Goal: Task Accomplishment & Management: Complete application form

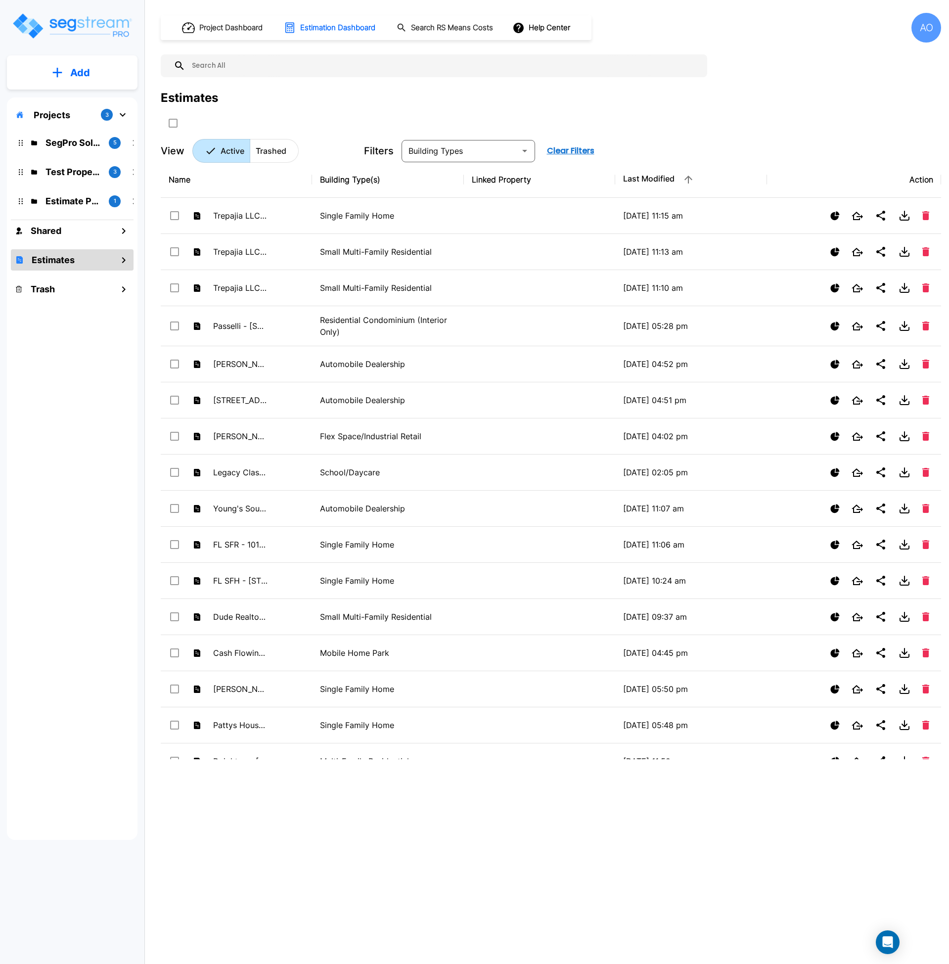
click at [52, 78] on button "Add" at bounding box center [72, 72] width 131 height 29
click at [80, 155] on p "Add Estimate" at bounding box center [78, 156] width 50 height 12
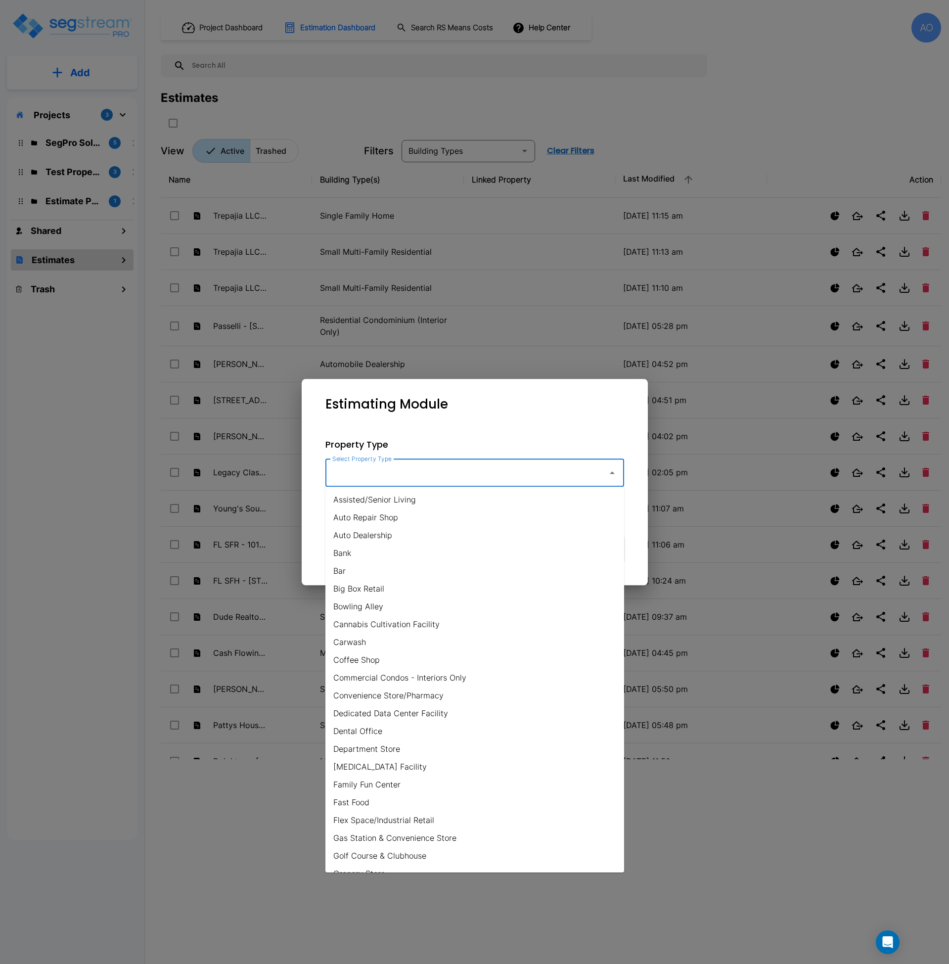
click at [463, 469] on input "Select Property Type" at bounding box center [464, 473] width 269 height 19
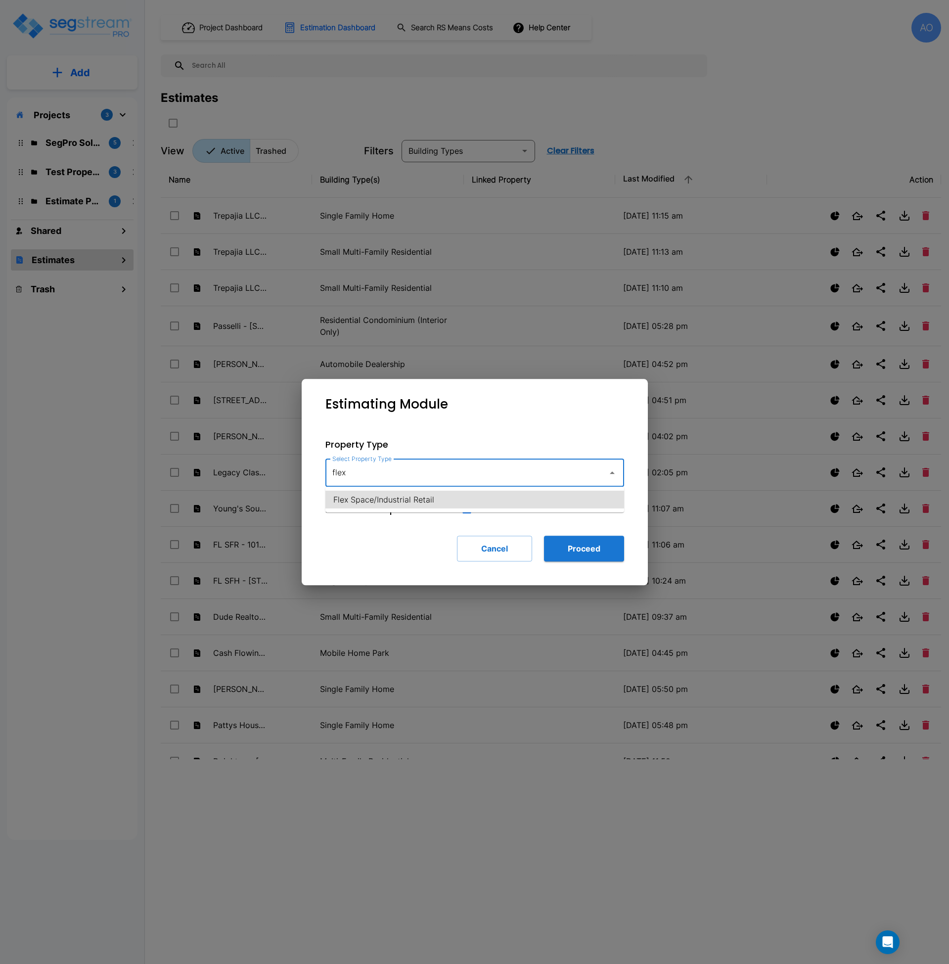
type input "Flex Space/Industrial Retail"
click at [581, 560] on button "Proceed" at bounding box center [584, 549] width 80 height 26
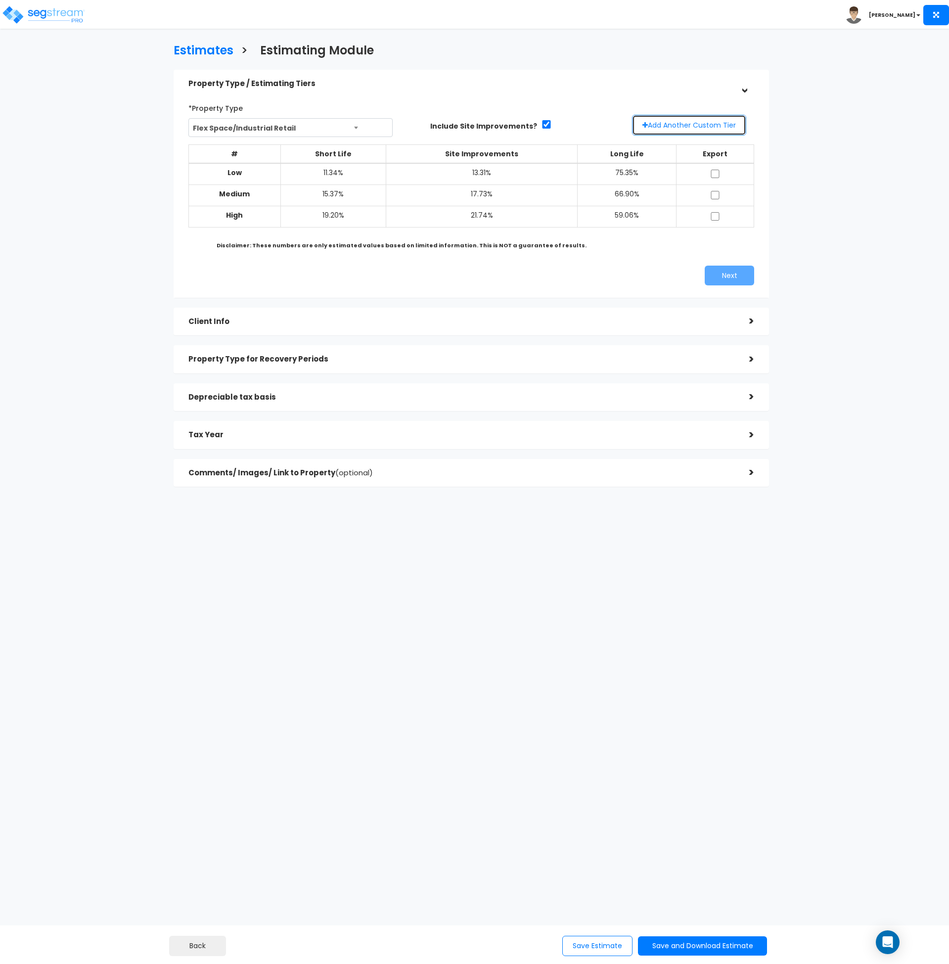
click at [706, 126] on button "Add Another Custom Tier" at bounding box center [689, 125] width 114 height 21
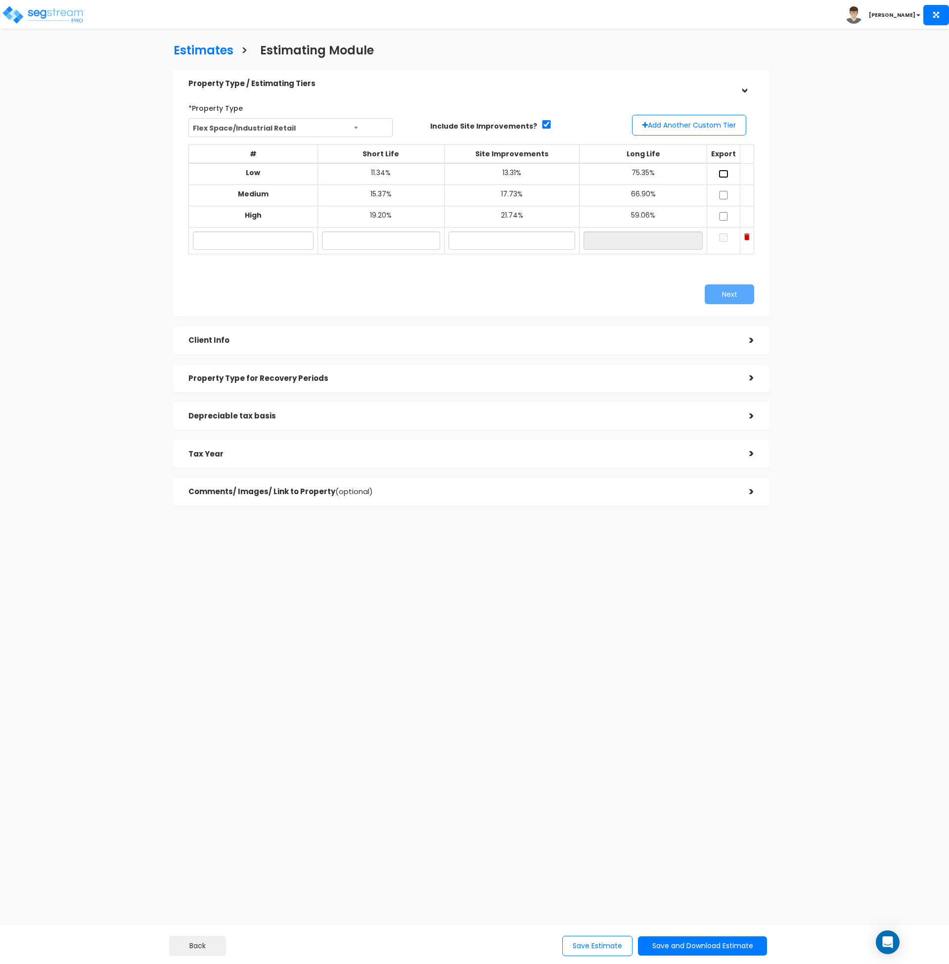
drag, startPoint x: 721, startPoint y: 169, endPoint x: 723, endPoint y: 186, distance: 16.5
click at [721, 174] on input "checkbox" at bounding box center [724, 174] width 10 height 8
checkbox input "true"
drag, startPoint x: 723, startPoint y: 194, endPoint x: 720, endPoint y: 216, distance: 22.5
click at [723, 195] on input "checkbox" at bounding box center [724, 195] width 10 height 8
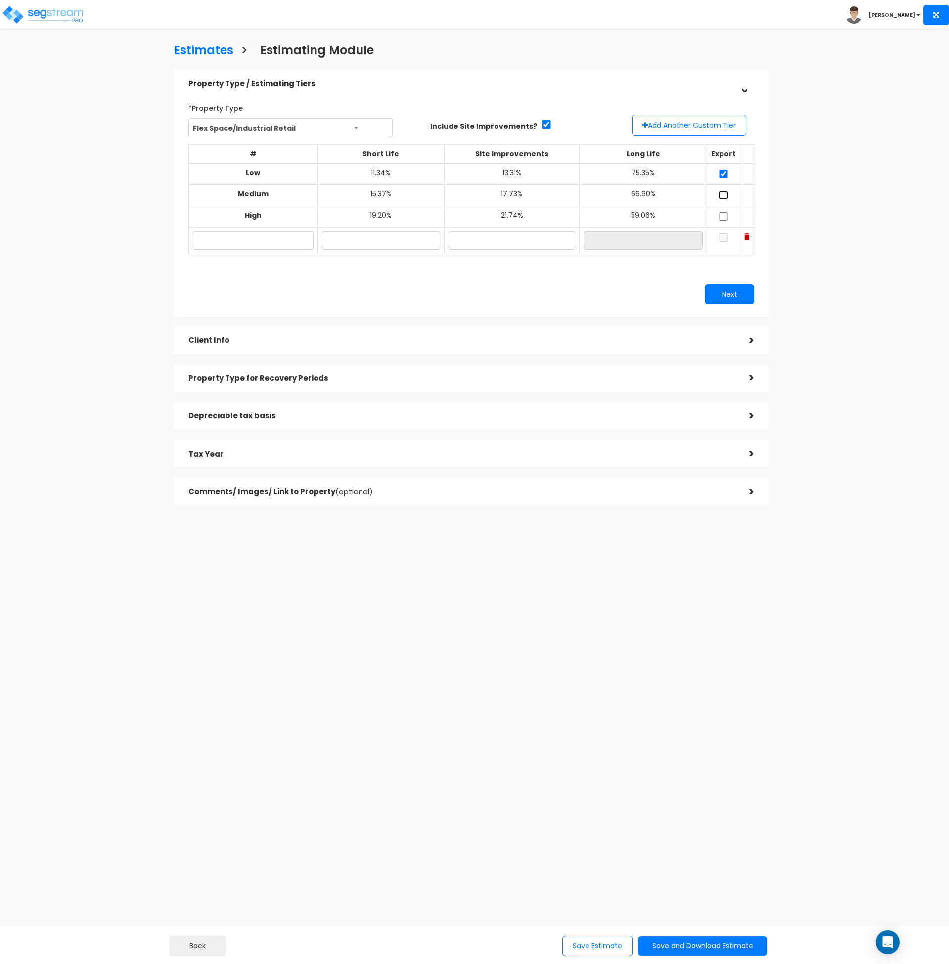
checkbox input "true"
click at [722, 218] on input "checkbox" at bounding box center [724, 216] width 10 height 8
checkbox input "true"
click at [247, 247] on input "text" at bounding box center [253, 241] width 121 height 18
type input "5718 W 3500 S"
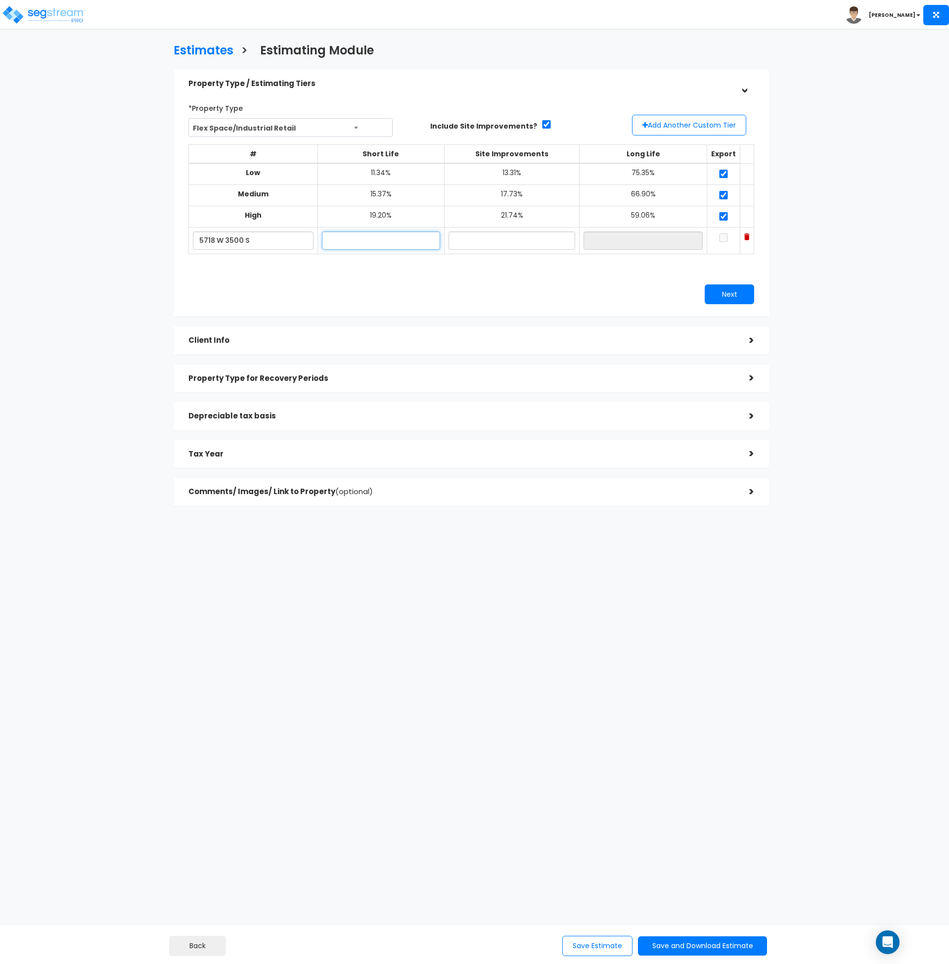
click at [345, 235] on input "text" at bounding box center [381, 241] width 118 height 18
click at [343, 241] on input "text" at bounding box center [381, 241] width 118 height 18
type input "5"
type input "6.00%"
type input "5.00%"
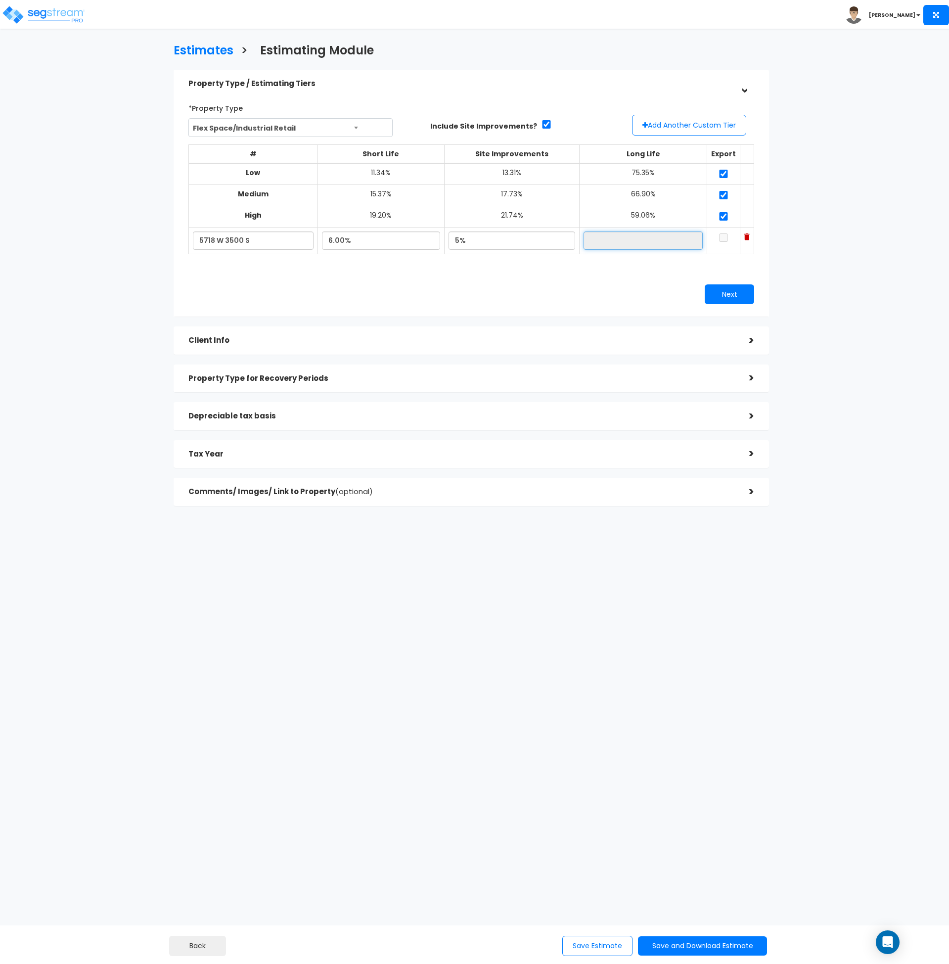
type input "89.00%"
click at [725, 239] on input "checkbox" at bounding box center [724, 237] width 10 height 8
checkbox input "true"
click at [316, 301] on div "Next" at bounding box center [471, 294] width 581 height 20
drag, startPoint x: 344, startPoint y: 243, endPoint x: 352, endPoint y: 288, distance: 46.1
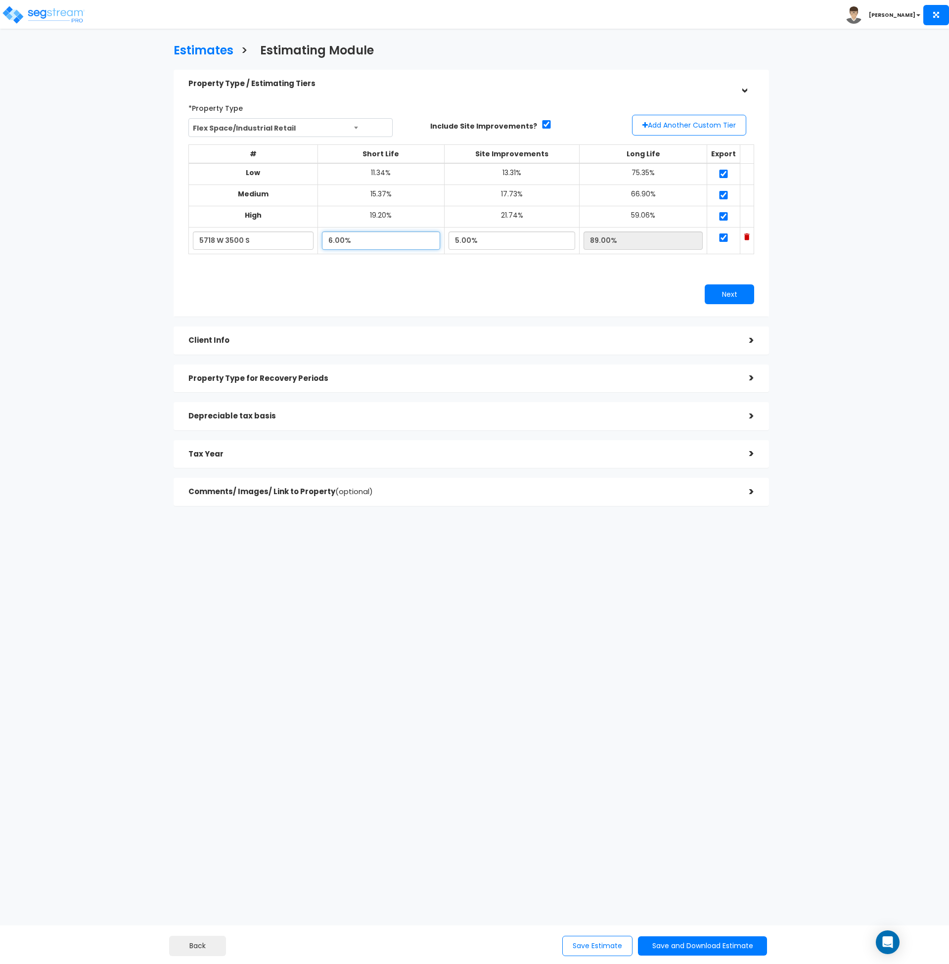
click at [344, 243] on input "6.00%" at bounding box center [381, 241] width 118 height 18
type input "6.10%"
type input "88.90%"
click at [471, 239] on input "5.00%" at bounding box center [512, 241] width 127 height 18
click at [497, 284] on div "Next" at bounding box center [616, 294] width 290 height 20
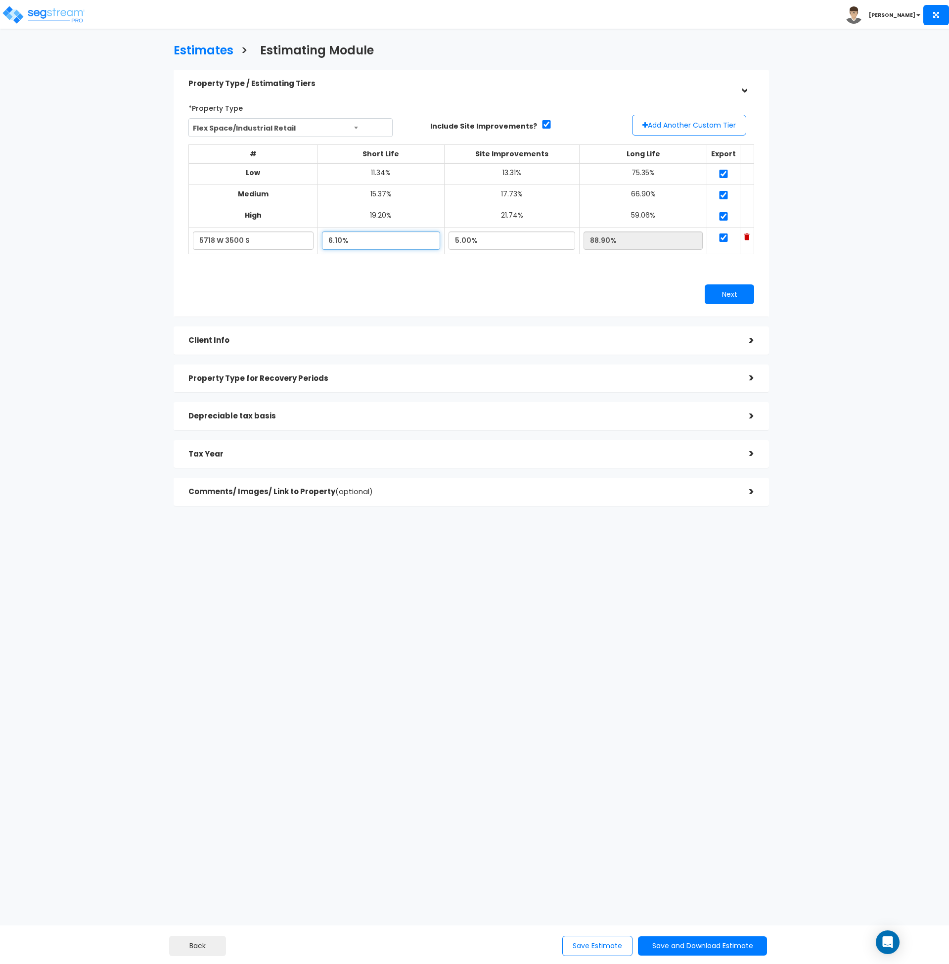
click at [339, 241] on input "6.10%" at bounding box center [381, 241] width 118 height 18
type input "6.00%"
type input "89.00%"
click at [481, 289] on div "Next" at bounding box center [616, 294] width 290 height 20
click at [731, 296] on button "Next" at bounding box center [729, 294] width 49 height 20
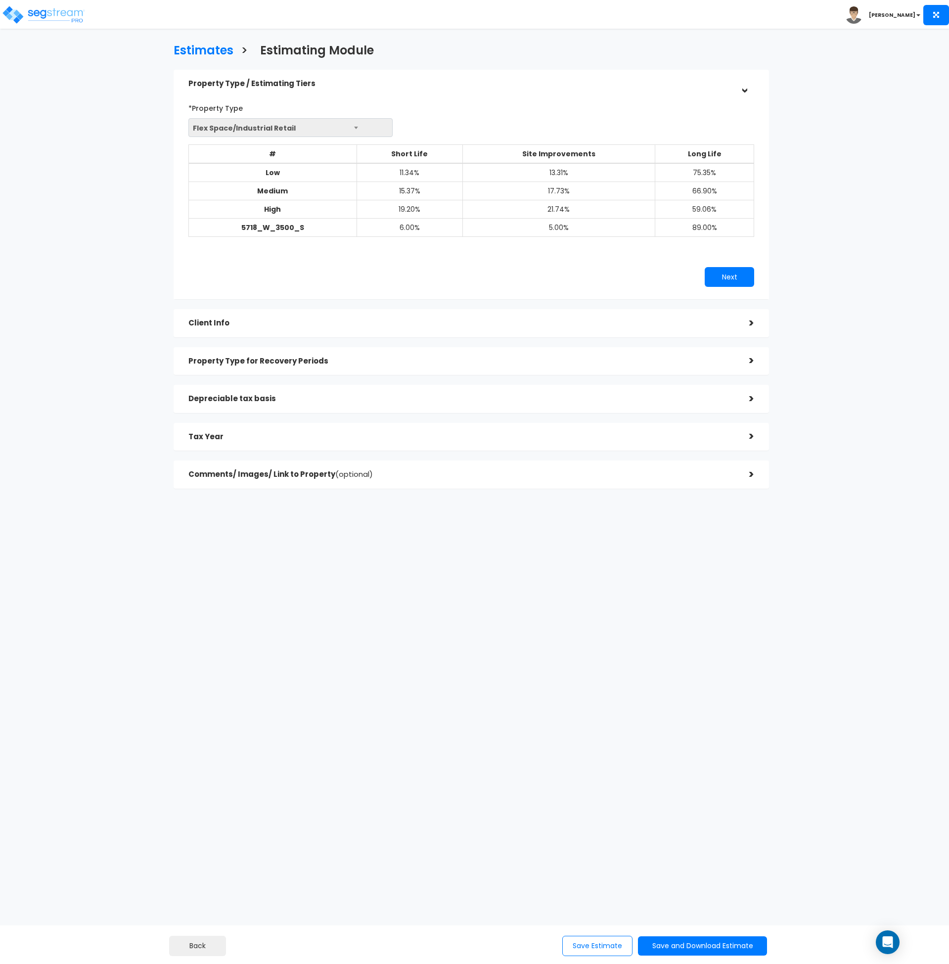
click at [728, 323] on h5 "Client Info" at bounding box center [461, 323] width 546 height 8
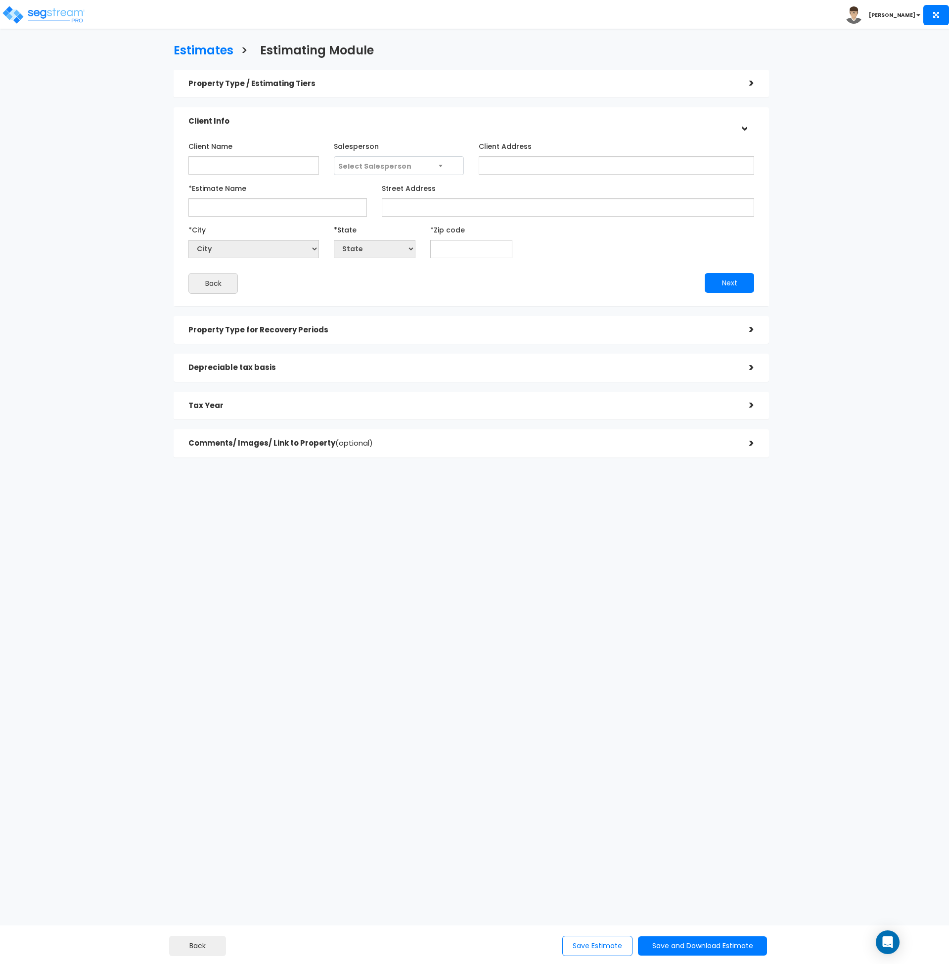
click at [714, 557] on html "Toggle navigation [PERSON_NAME]" at bounding box center [474, 278] width 949 height 557
click at [629, 87] on h5 "Property Type / Estimating Tiers" at bounding box center [461, 84] width 546 height 8
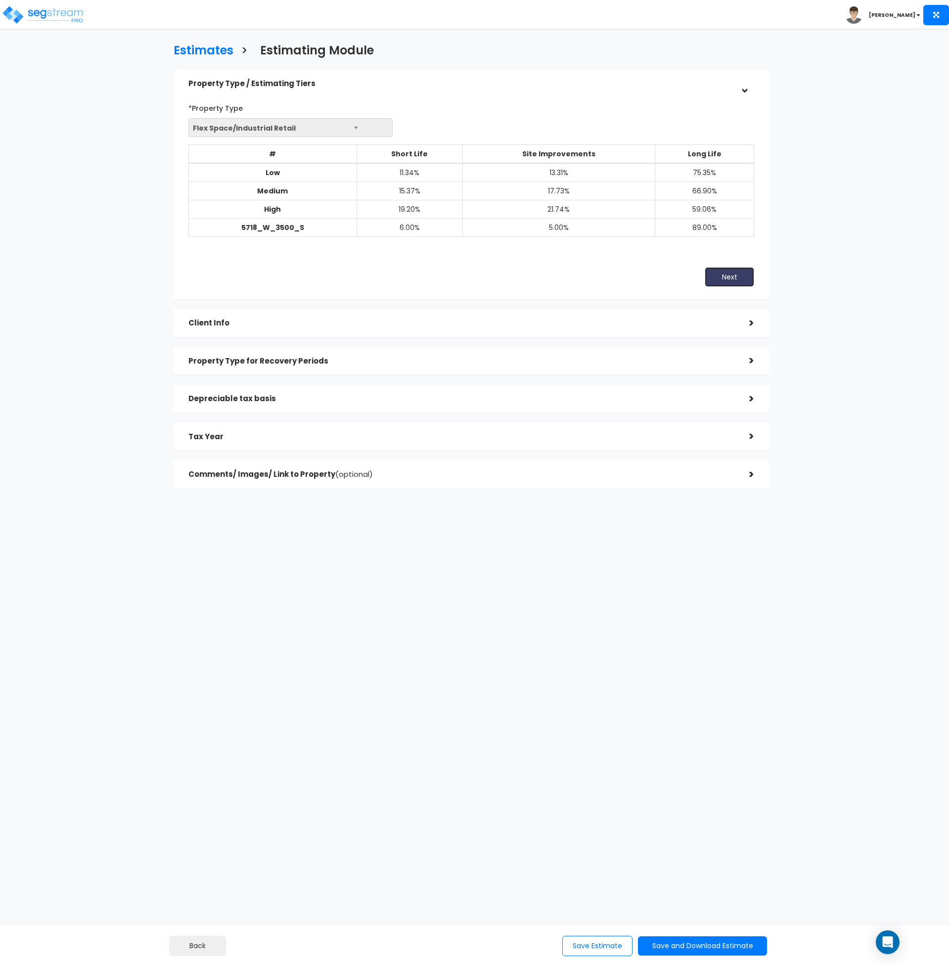
click at [732, 285] on button "Next" at bounding box center [729, 277] width 49 height 20
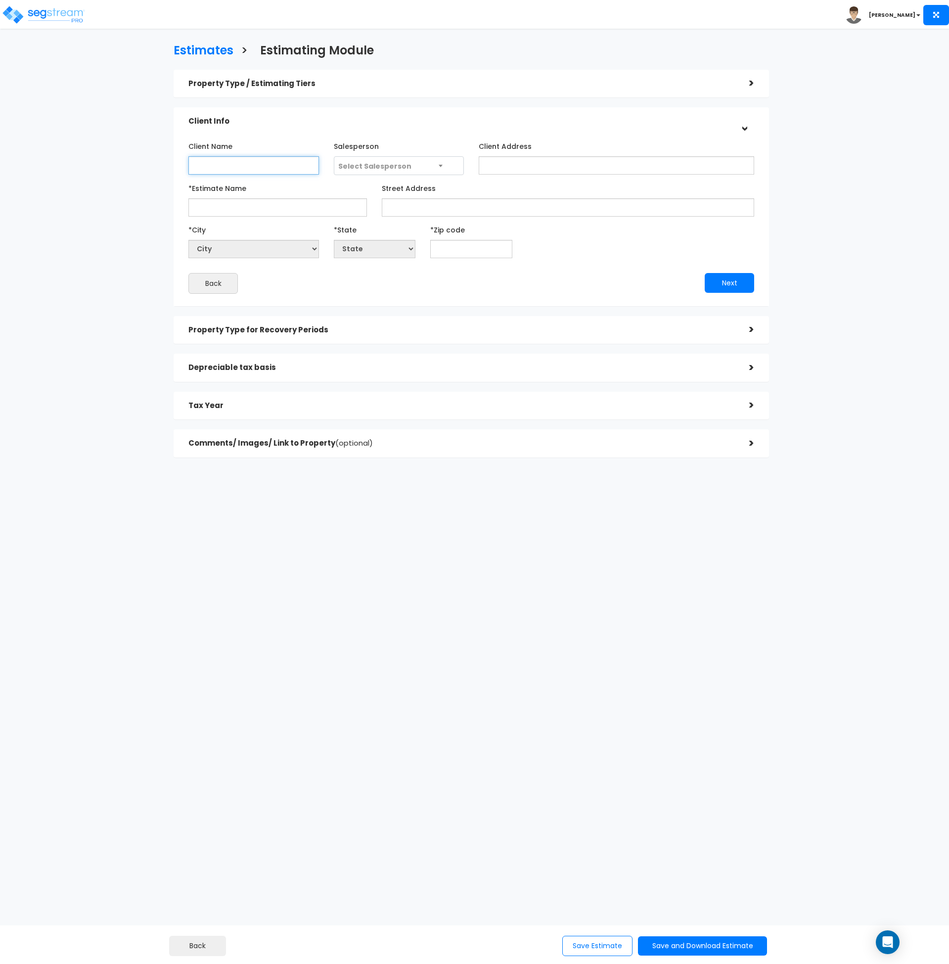
click at [267, 166] on input "Client Name" at bounding box center [253, 165] width 131 height 18
click at [237, 168] on input "Client Name" at bounding box center [253, 165] width 131 height 18
paste input "FS Mountain View LLC"
type input "FS Mountain View LLC"
click at [360, 170] on span "Select Salesperson" at bounding box center [374, 166] width 73 height 10
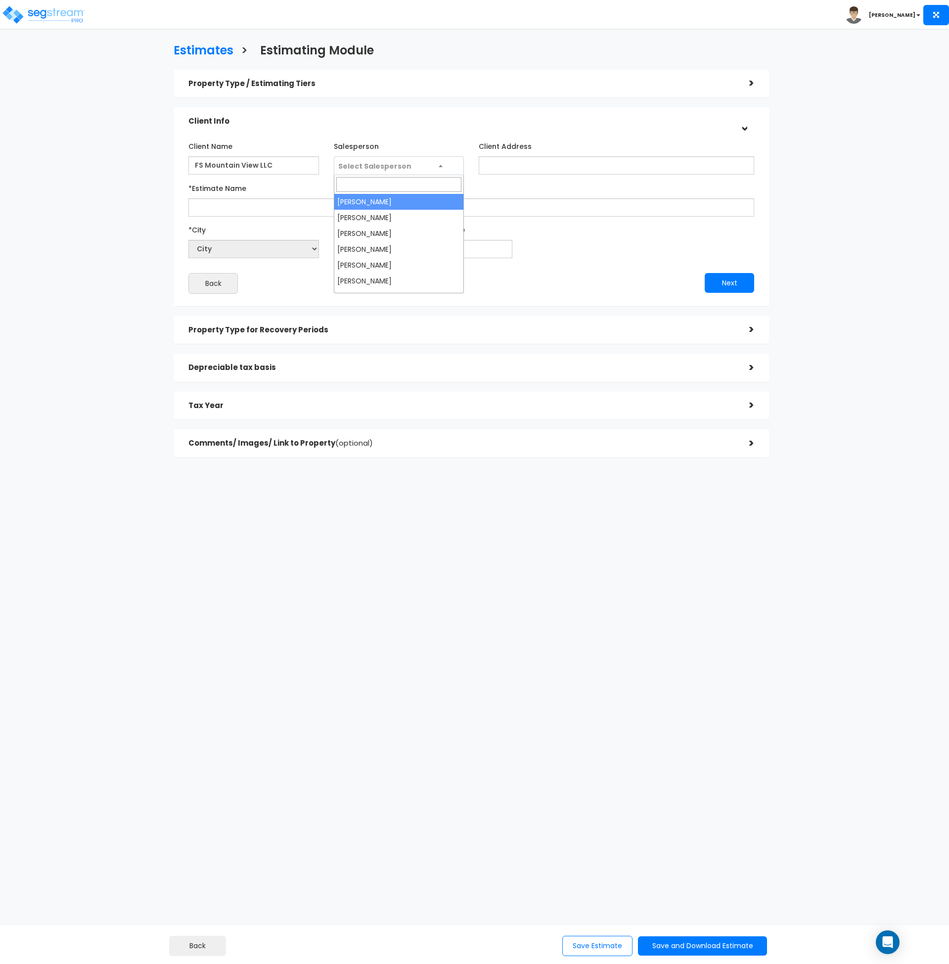
select select "158"
click at [325, 211] on input "*Estimate Name" at bounding box center [277, 207] width 179 height 18
click at [302, 205] on input "*Estimate Name" at bounding box center [277, 207] width 179 height 18
paste input "FS Mountain View LLC - [STREET_ADDRESS]"
type input "FS Mountain View LLC - [STREET_ADDRESS]"
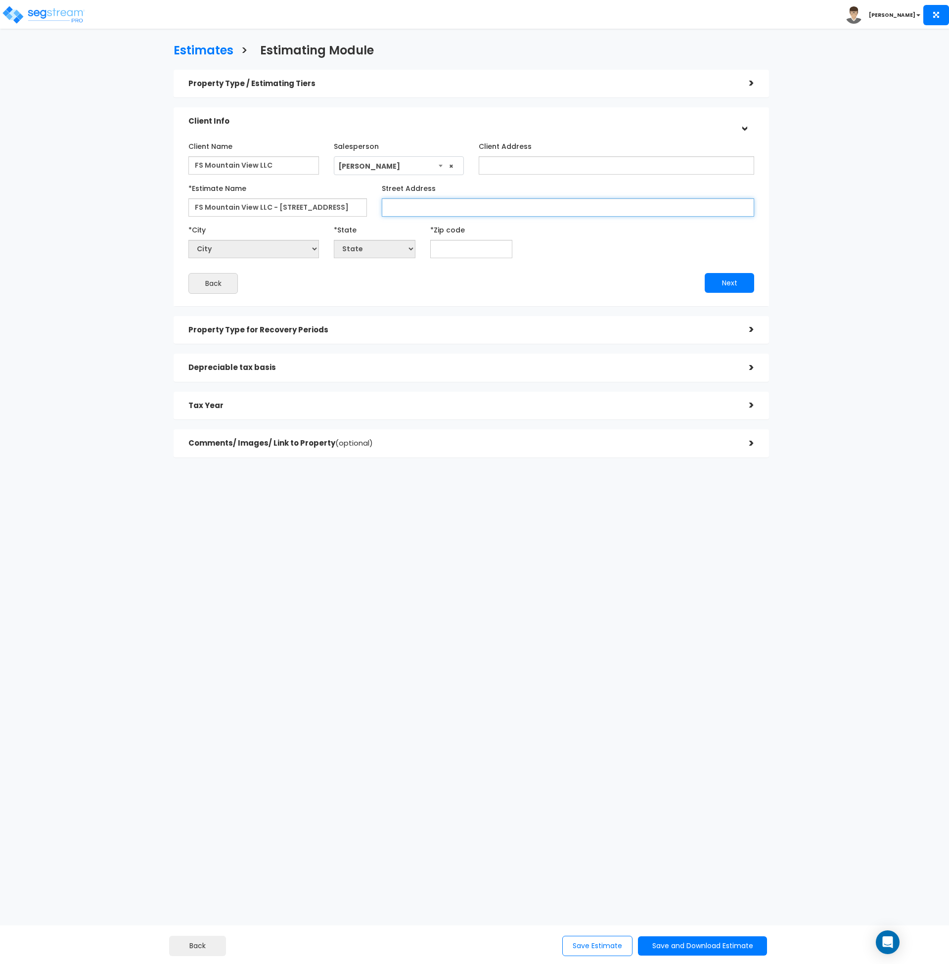
drag, startPoint x: 429, startPoint y: 207, endPoint x: 474, endPoint y: 208, distance: 45.0
click at [429, 207] on input "Street Address" at bounding box center [568, 207] width 372 height 18
click at [460, 211] on input "Street Address" at bounding box center [568, 207] width 372 height 18
paste input "5718 W 3500 S"
type input "5718 W 3500 S"
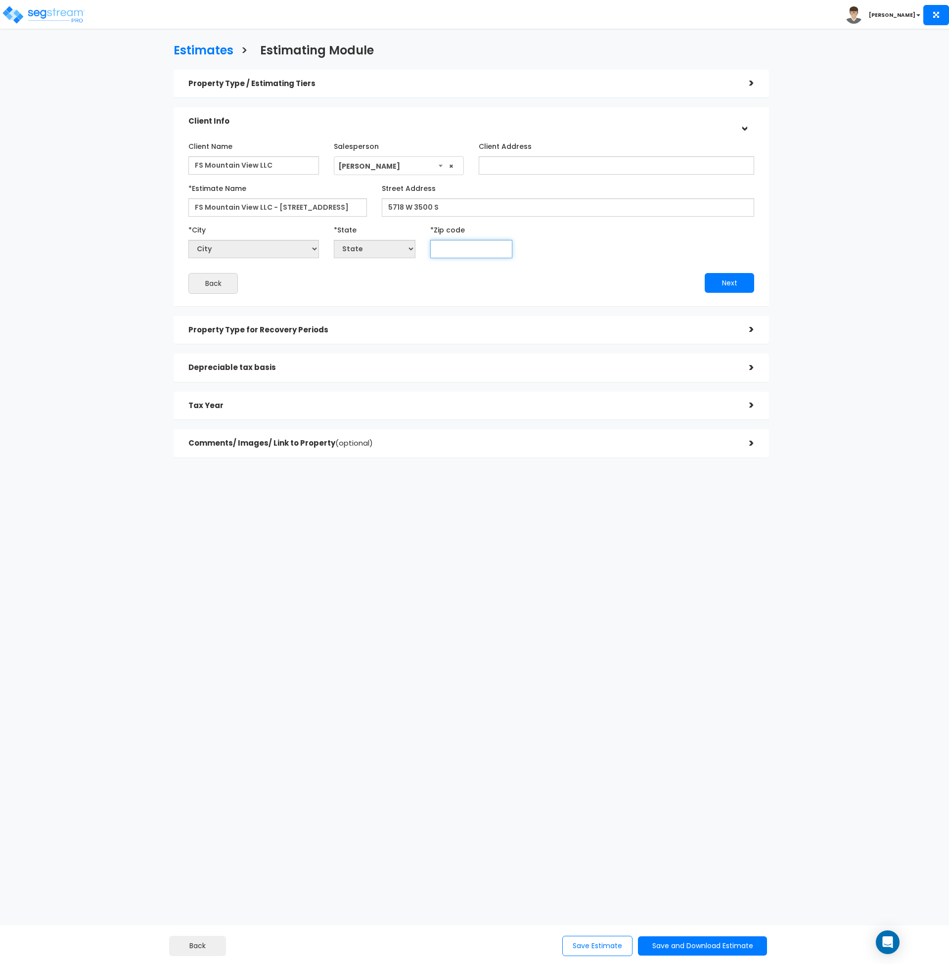
click at [458, 246] on input "text" at bounding box center [471, 249] width 82 height 18
type input "84128"
select select "UT"
type input "84128"
click at [603, 271] on div "Client Name FS Mountain View LLC Salesperson × *City City" at bounding box center [471, 216] width 566 height 156
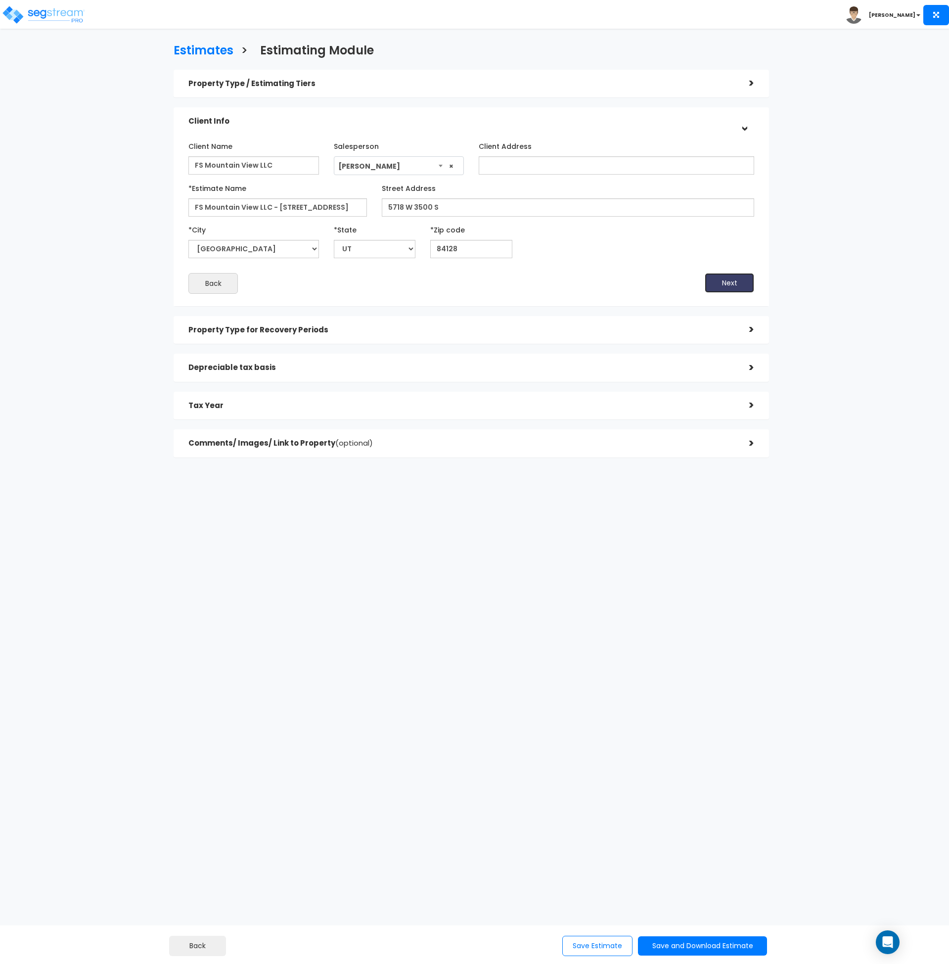
click at [719, 275] on button "Next" at bounding box center [729, 283] width 49 height 20
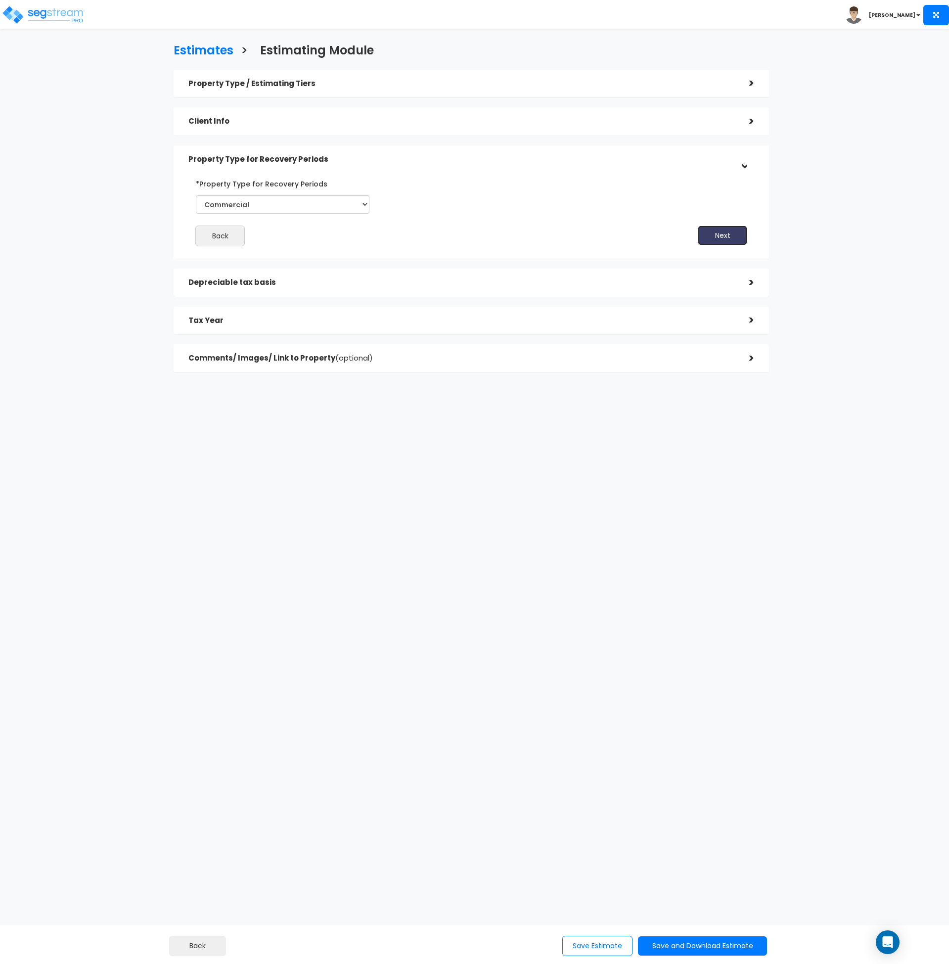
click at [721, 237] on button "Next" at bounding box center [722, 236] width 49 height 20
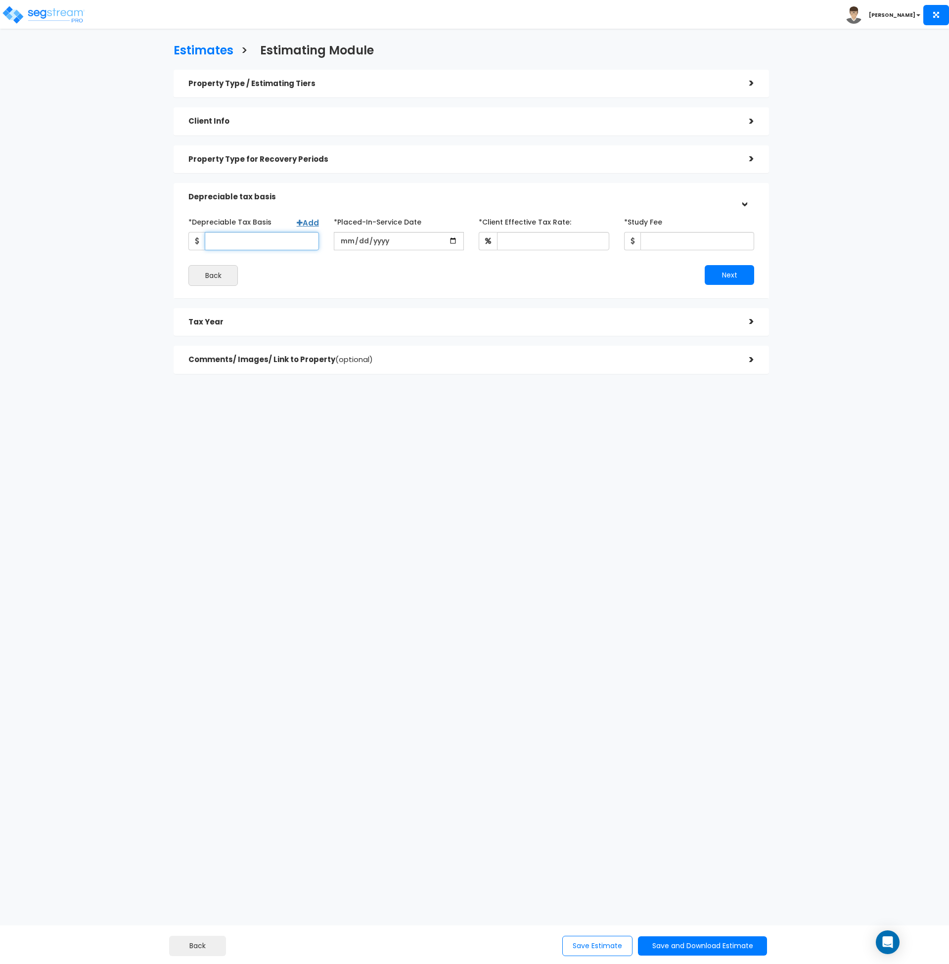
click at [249, 240] on input "*Depreciable Tax Basis" at bounding box center [262, 241] width 114 height 18
paste input "$13,346,830.23"
type input "13,346,830.23"
click at [349, 241] on input "date" at bounding box center [399, 241] width 131 height 18
type input "2024-05-15"
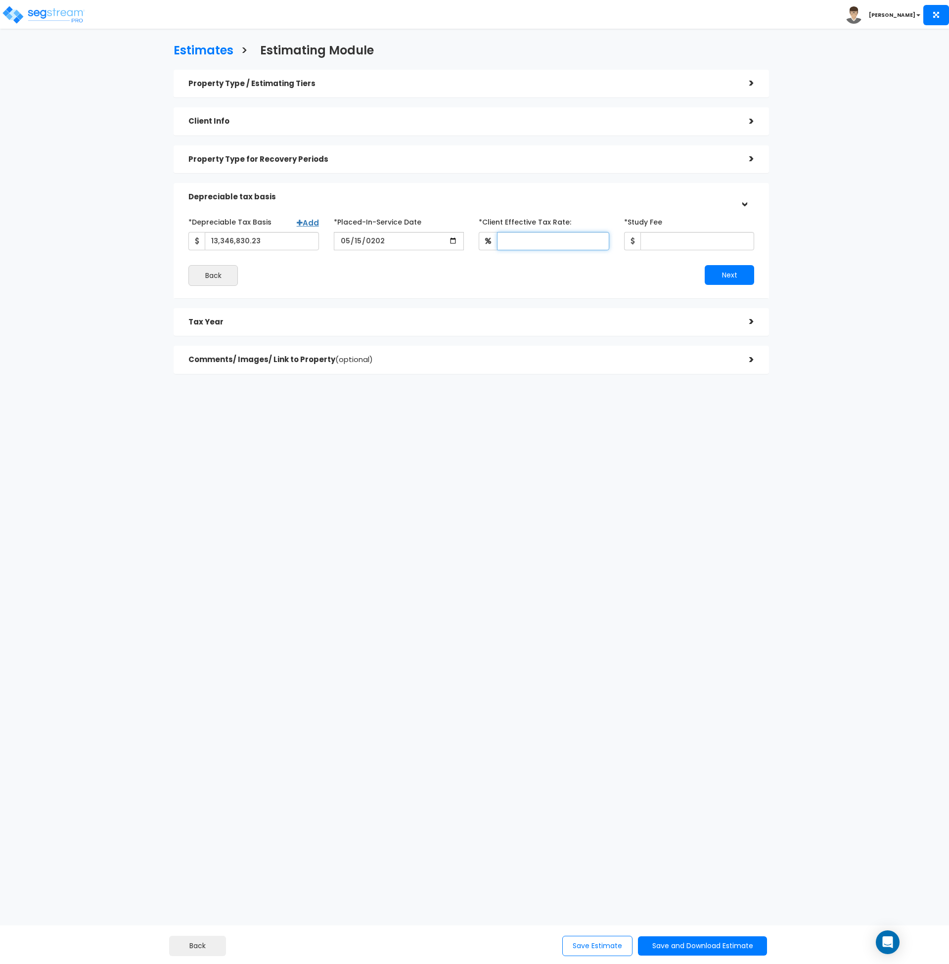
click at [511, 242] on input "*Client Effective Tax Rate:" at bounding box center [553, 241] width 112 height 18
type input "35"
click at [696, 244] on input "*Study Fee" at bounding box center [698, 241] width 114 height 18
click at [662, 241] on input "*Study Fee" at bounding box center [698, 241] width 114 height 18
click at [653, 270] on div "Next" at bounding box center [616, 275] width 290 height 20
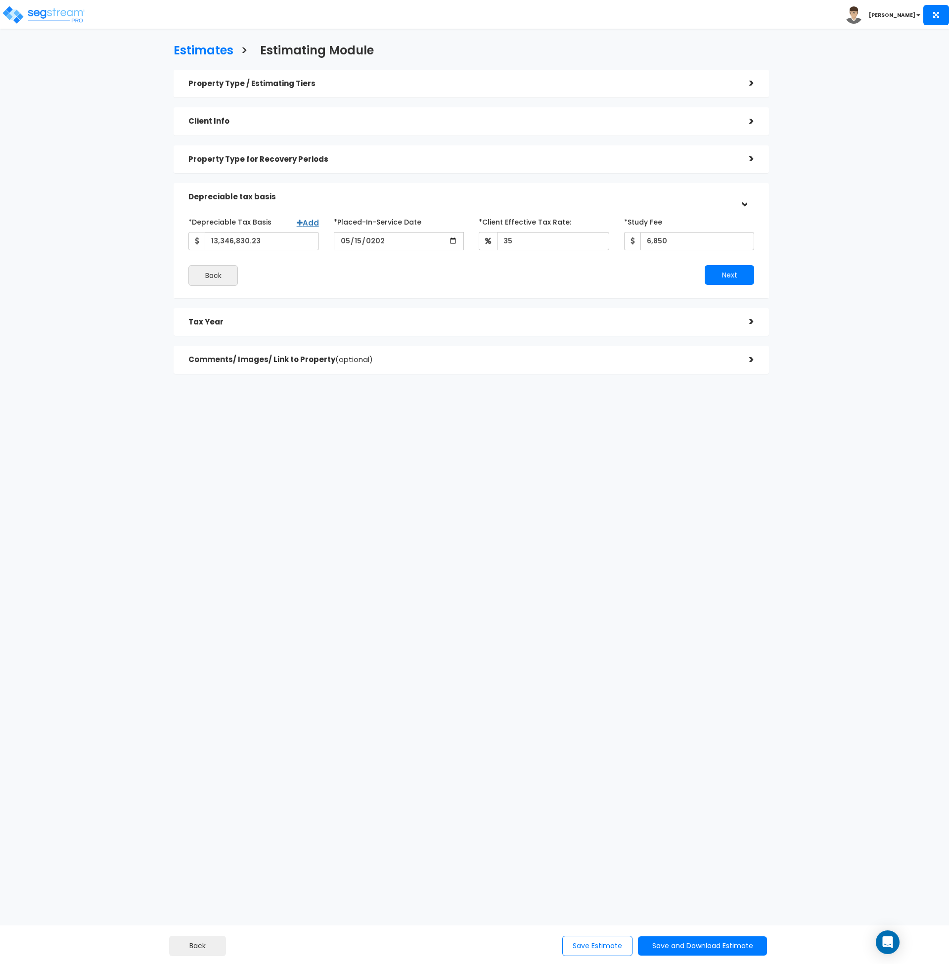
drag, startPoint x: 699, startPoint y: 547, endPoint x: 708, endPoint y: 390, distance: 157.1
click at [699, 473] on html "Toggle navigation Andrew x" at bounding box center [474, 236] width 949 height 473
drag, startPoint x: 685, startPoint y: 244, endPoint x: 622, endPoint y: 245, distance: 63.3
click at [622, 245] on div "*Study Fee 6,850" at bounding box center [689, 232] width 145 height 37
type input "7,350"
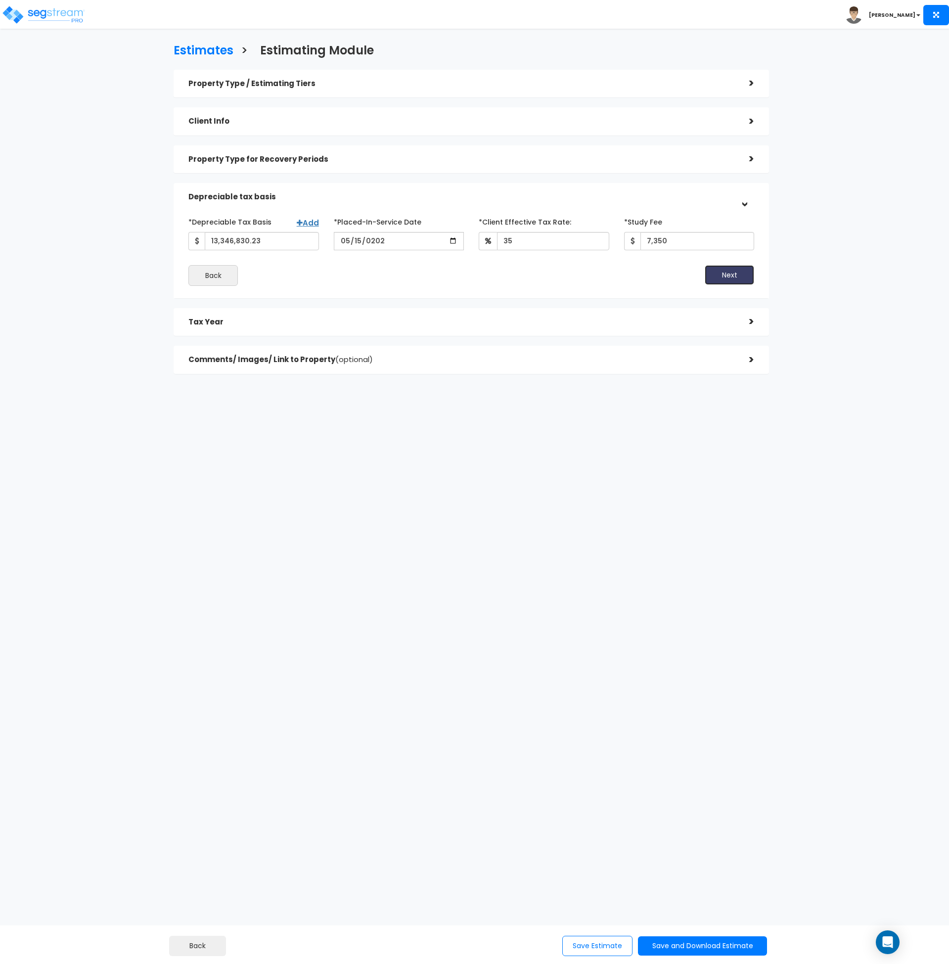
click at [734, 278] on button "Next" at bounding box center [729, 275] width 49 height 20
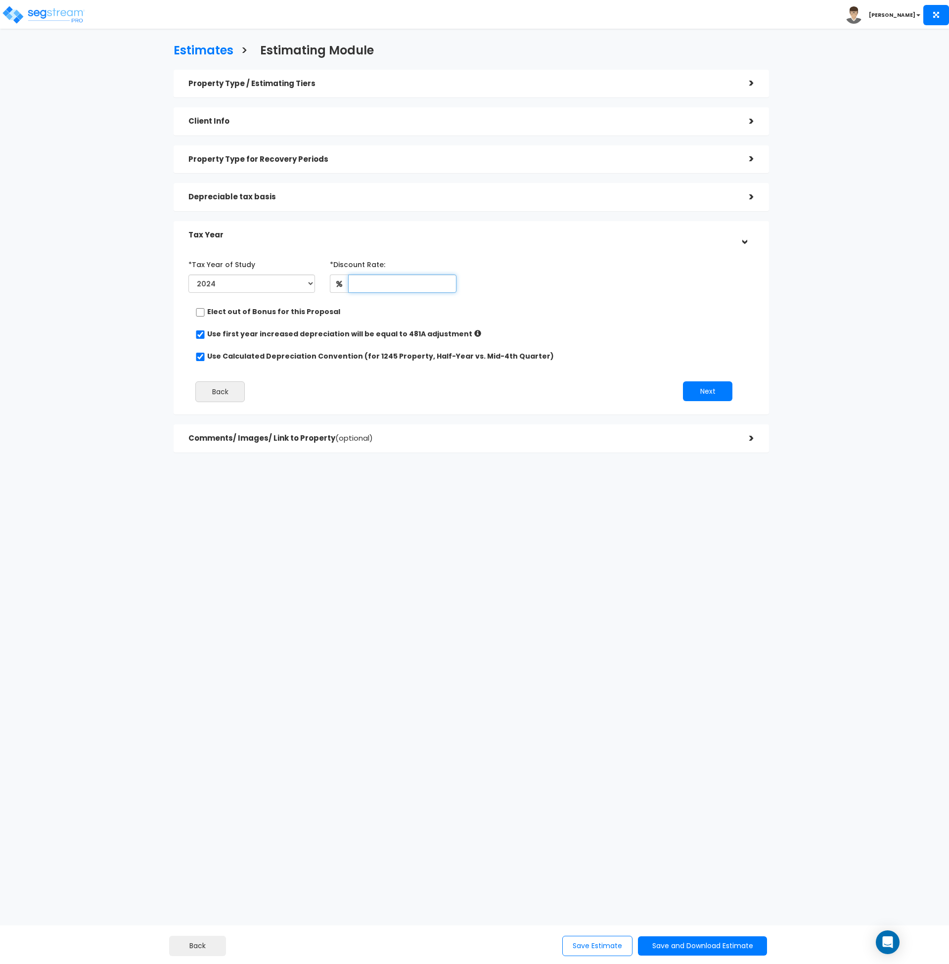
click at [375, 287] on input "text" at bounding box center [402, 284] width 108 height 18
type input "8"
click at [320, 155] on h5 "Property Type for Recovery Periods" at bounding box center [461, 159] width 546 height 8
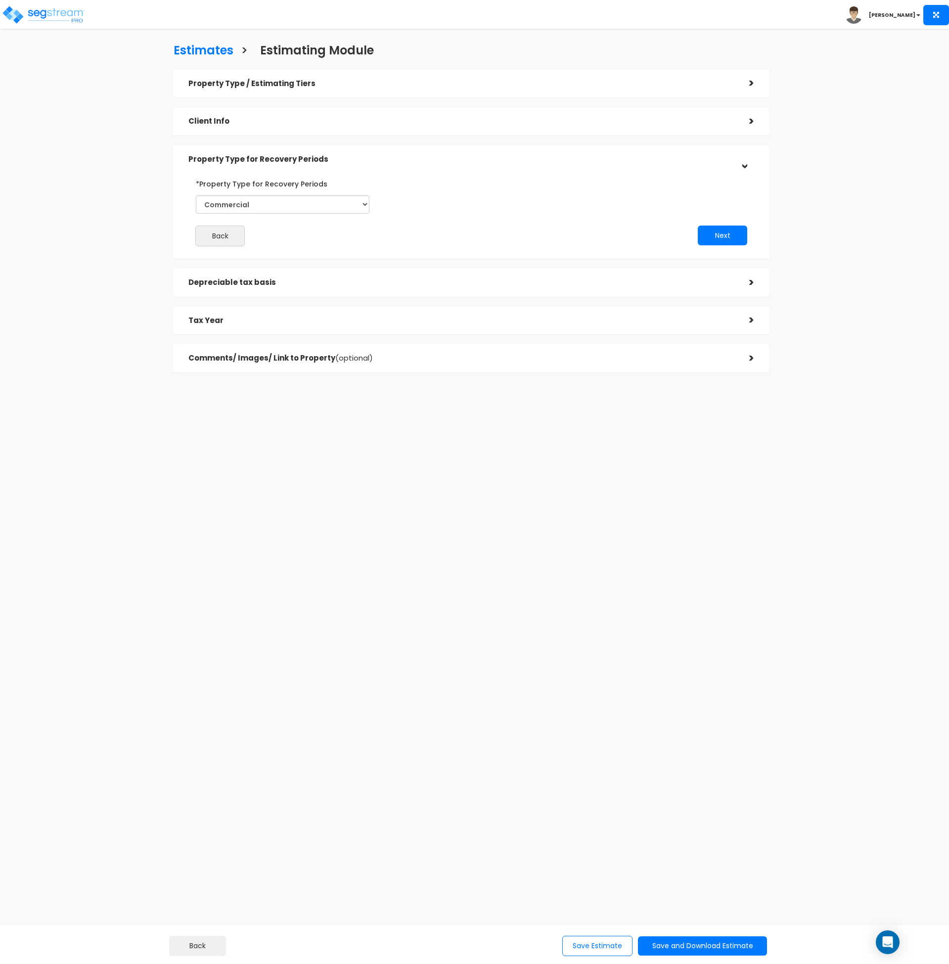
click at [345, 123] on h5 "Client Info" at bounding box center [461, 121] width 546 height 8
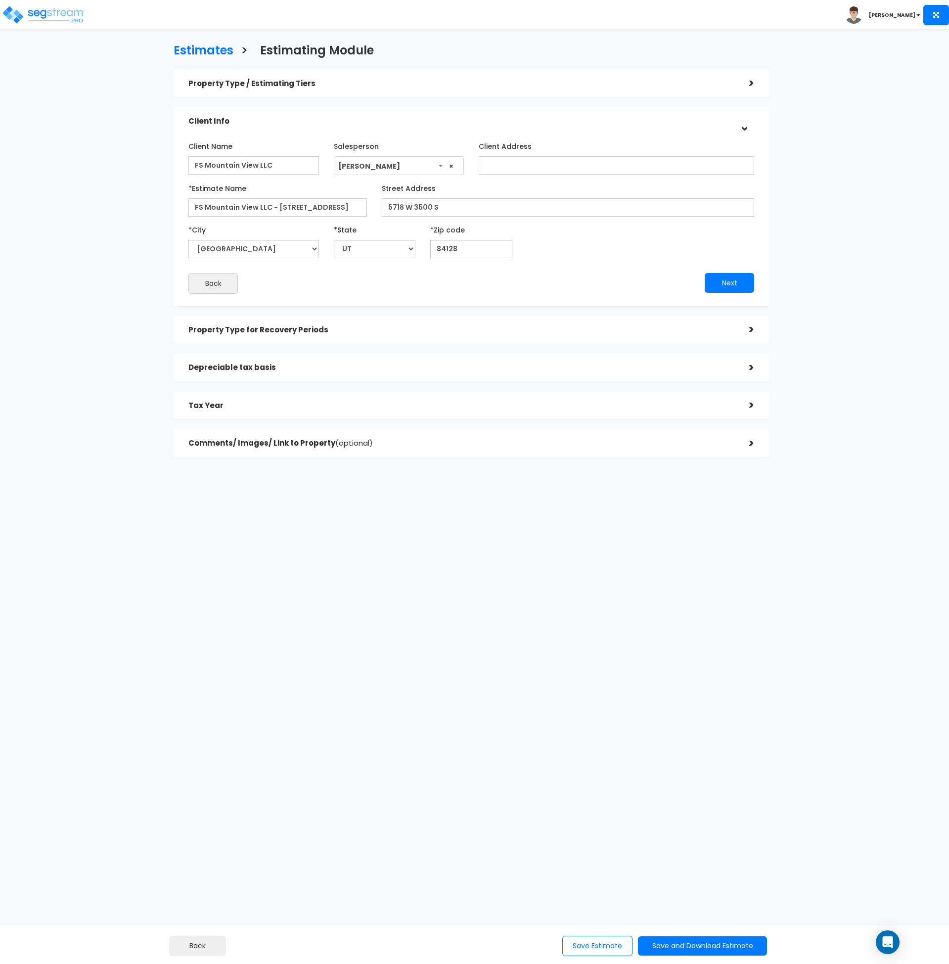
click at [330, 364] on h5 "Depreciable tax basis" at bounding box center [461, 368] width 546 height 8
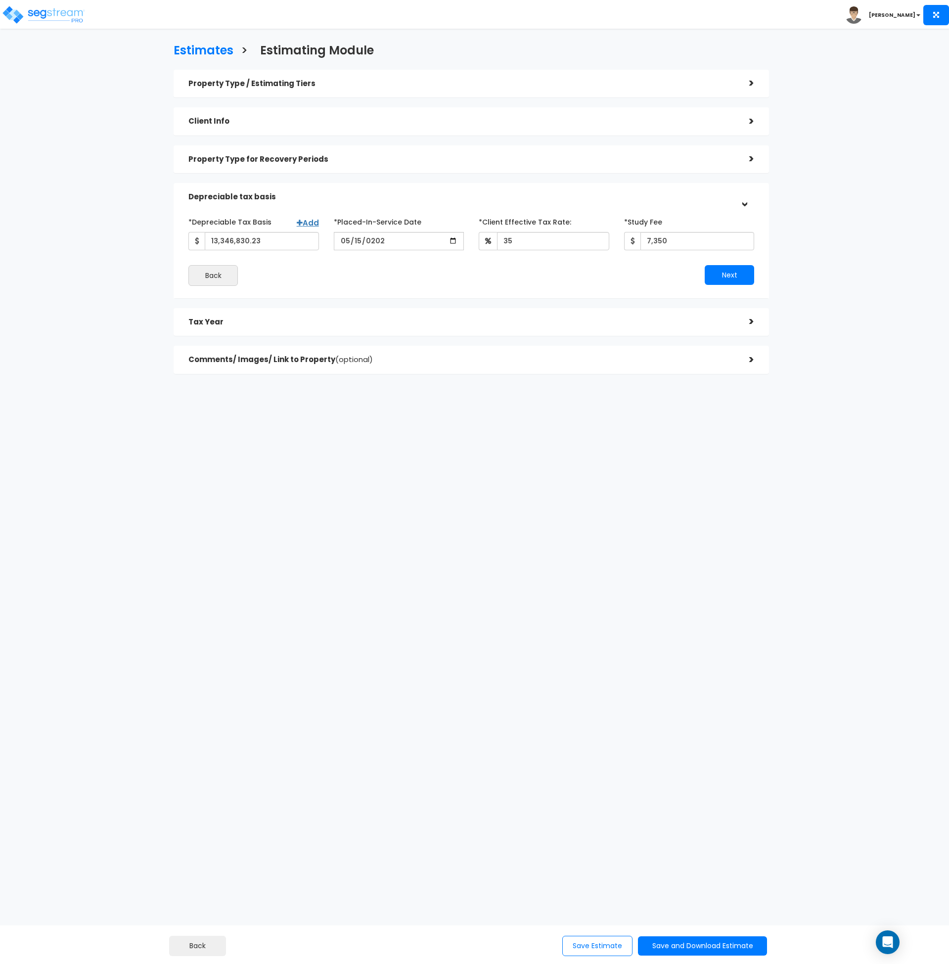
click at [636, 473] on html "Toggle navigation Andrew x" at bounding box center [474, 236] width 949 height 473
click at [720, 274] on button "Next" at bounding box center [729, 275] width 49 height 20
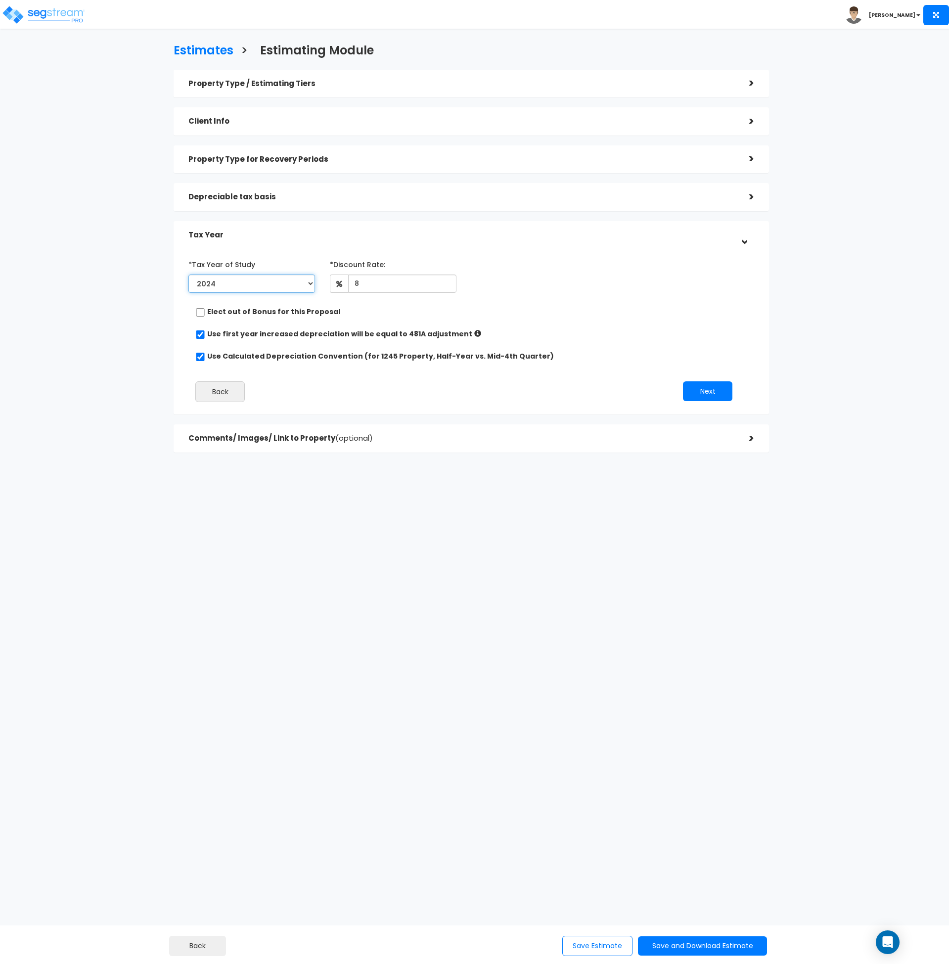
click at [267, 282] on select "2024 2025 2026" at bounding box center [251, 284] width 127 height 18
click at [547, 295] on div "*Tax Year of Study 2024 2025 2026 Prior Accumulated Depreciation" at bounding box center [464, 276] width 566 height 41
click at [713, 392] on button "Next" at bounding box center [707, 391] width 49 height 20
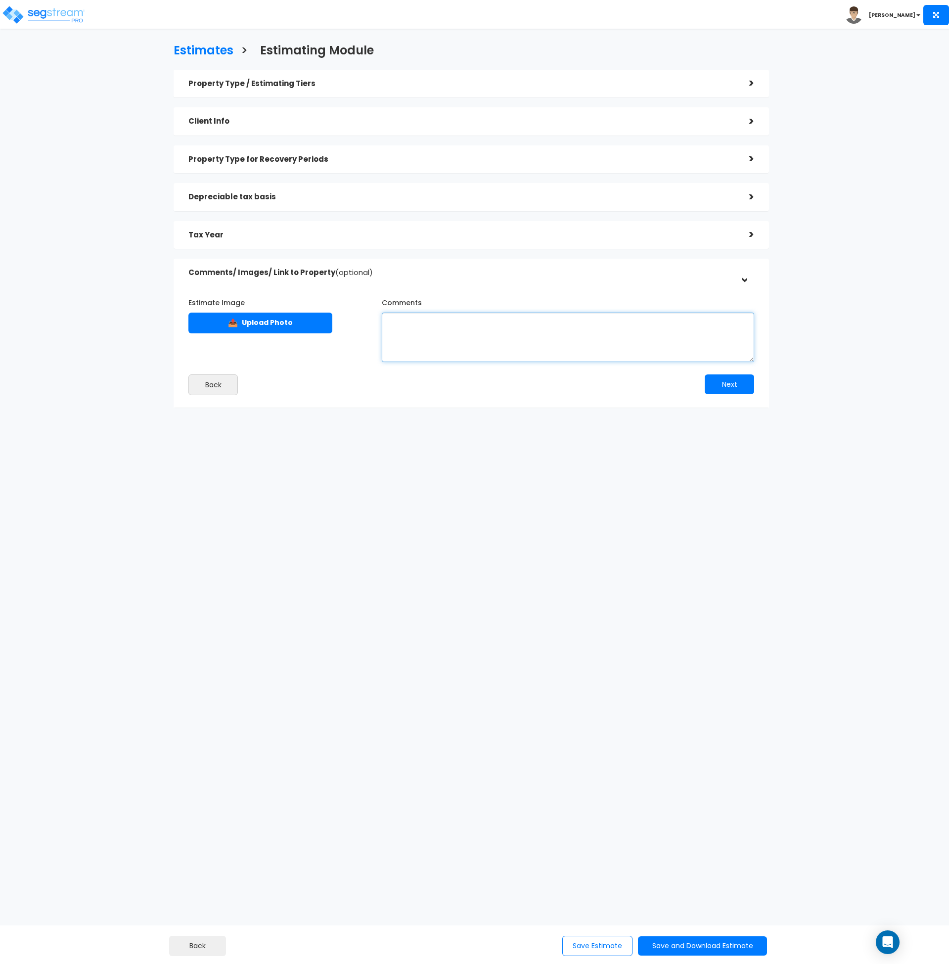
click at [411, 318] on textarea "Comments" at bounding box center [568, 337] width 372 height 49
drag, startPoint x: 388, startPoint y: 321, endPoint x: 397, endPoint y: 340, distance: 21.2
click at [390, 322] on textarea "Total basis of $13," at bounding box center [568, 337] width 372 height 49
click at [697, 318] on textarea "Estimate is based on a New Construction study, with the total cost basis of $13," at bounding box center [568, 337] width 372 height 49
click at [691, 323] on textarea "Estimate is based on a New Construction study, with the total cost basis of $13," at bounding box center [568, 337] width 372 height 49
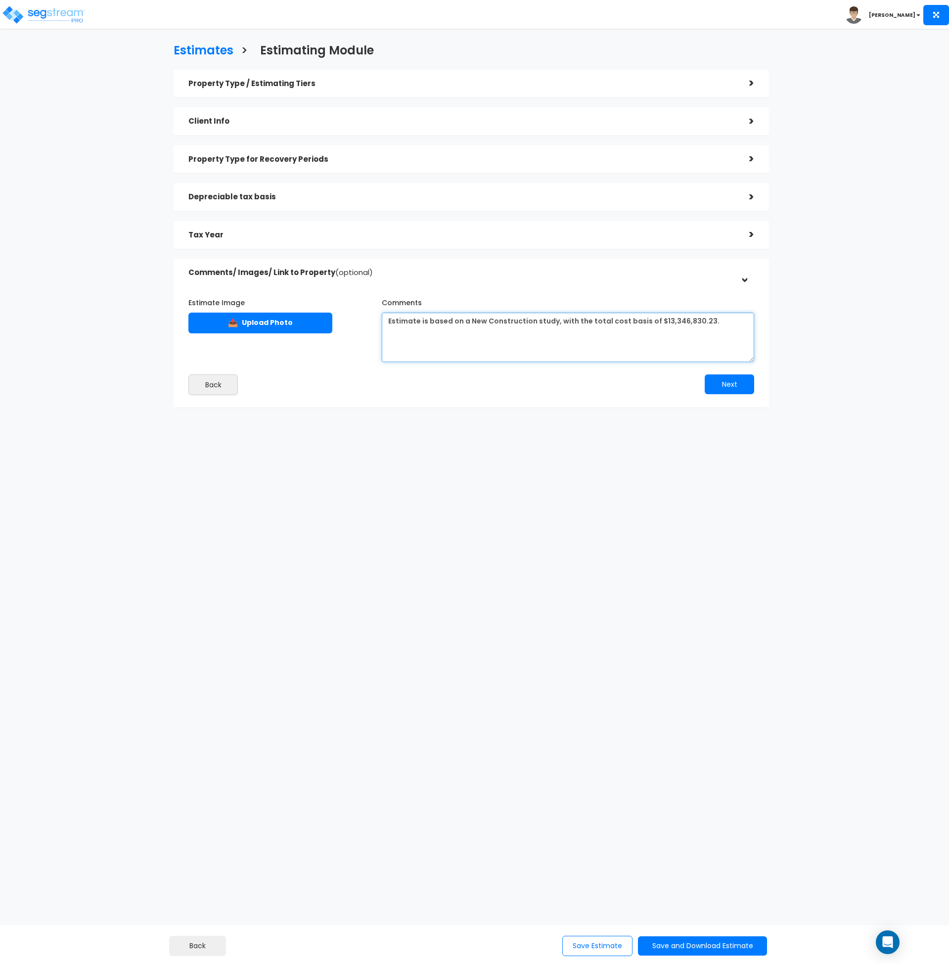
drag, startPoint x: 704, startPoint y: 320, endPoint x: 347, endPoint y: 330, distance: 357.3
click at [347, 330] on div "Estimate Image 📤 Upload Photo Comments" at bounding box center [471, 325] width 581 height 73
click at [385, 326] on textarea "Estimate is based on a New Construction study, with the total cost basis of $13…" at bounding box center [568, 337] width 372 height 49
click at [613, 338] on textarea "This estimate is based on a New Construction study, with the total cost basis o…" at bounding box center [568, 337] width 372 height 49
drag, startPoint x: 731, startPoint y: 321, endPoint x: 375, endPoint y: 321, distance: 356.2
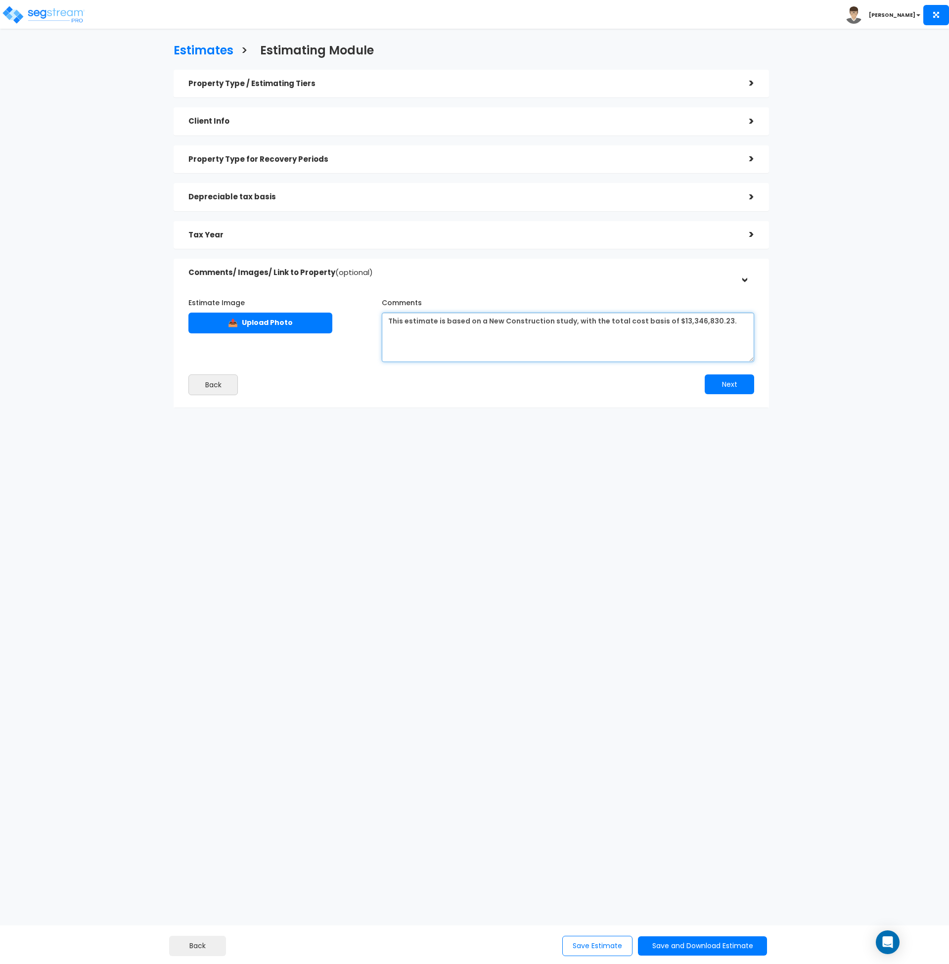
click at [375, 321] on div "Comments This estimate is based on a New Construction study, with the total cos…" at bounding box center [567, 328] width 387 height 68
type textarea "This estimate is based on a New Construction study, with the total cost basis o…"
click at [776, 507] on html "Toggle navigation Andrew x" at bounding box center [474, 253] width 949 height 507
click at [717, 392] on button "Next" at bounding box center [729, 384] width 49 height 20
click at [613, 946] on button "Save Estimate" at bounding box center [597, 946] width 70 height 20
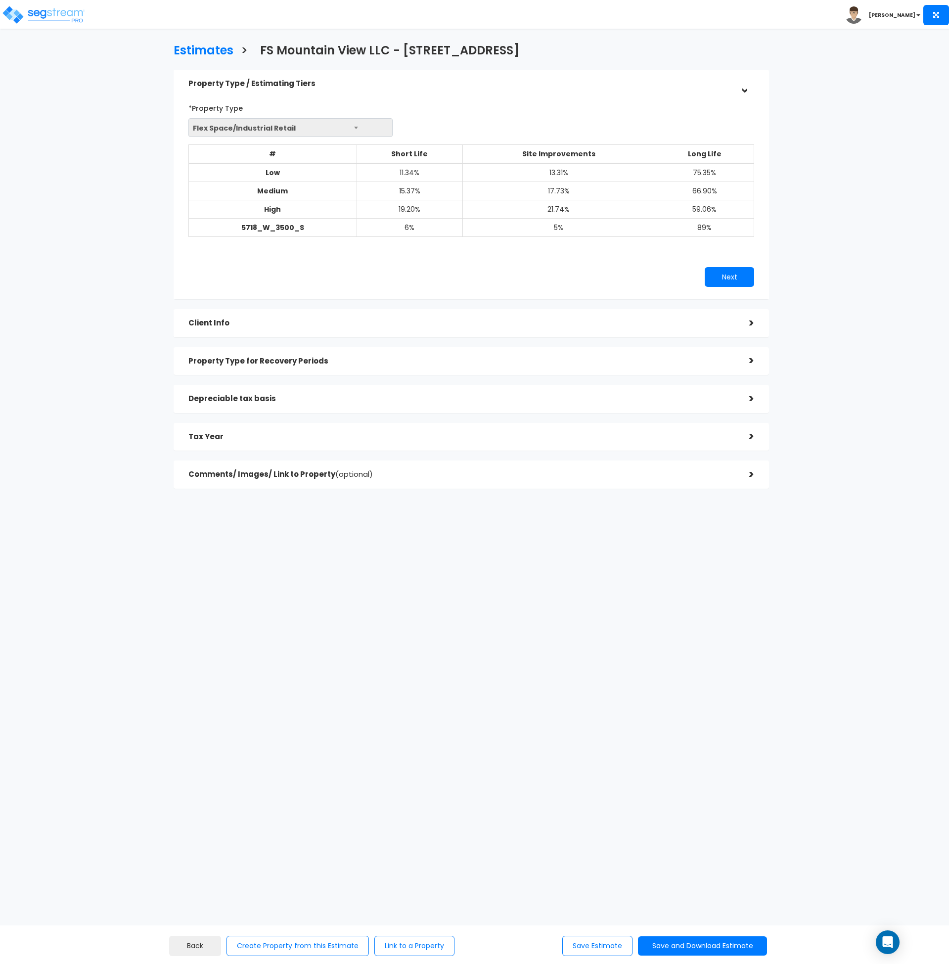
click at [264, 357] on h5 "Property Type for Recovery Periods" at bounding box center [461, 361] width 546 height 8
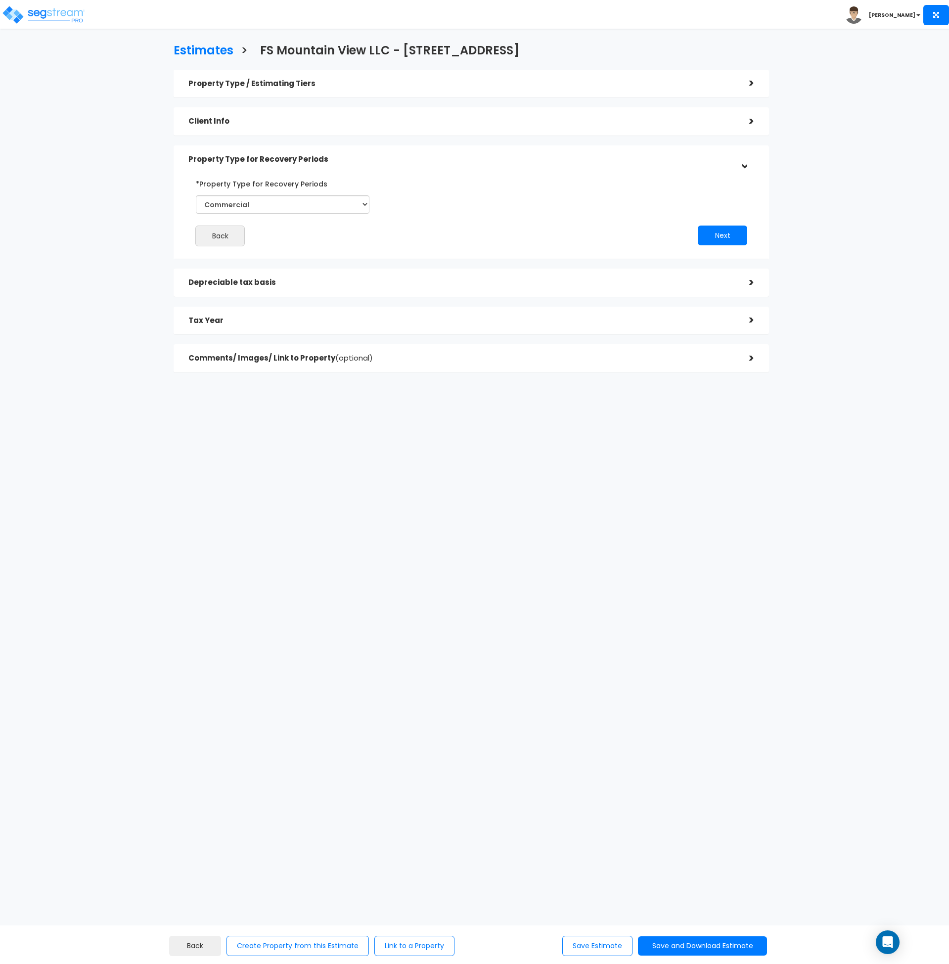
click at [264, 291] on div "Depreciable tax basis" at bounding box center [461, 283] width 546 height 18
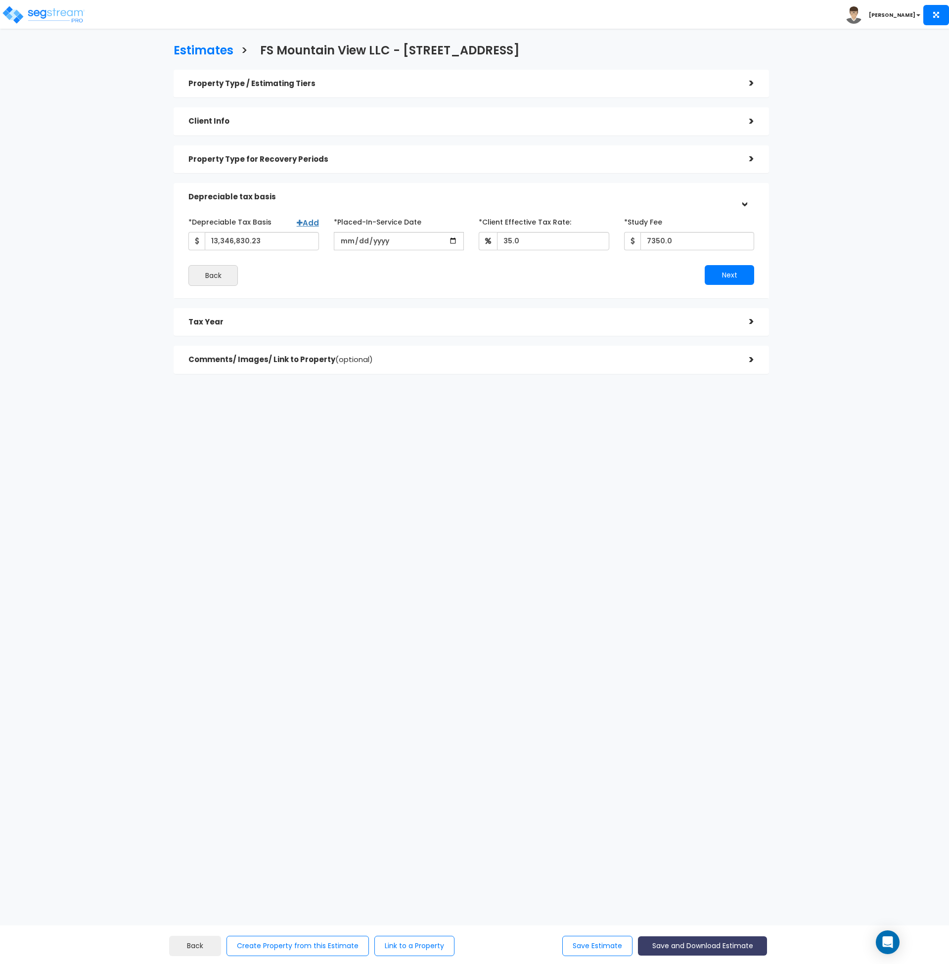
click at [716, 944] on button "Save and Download Estimate" at bounding box center [702, 945] width 129 height 19
click at [719, 898] on link "Custom Estimate" at bounding box center [702, 899] width 127 height 23
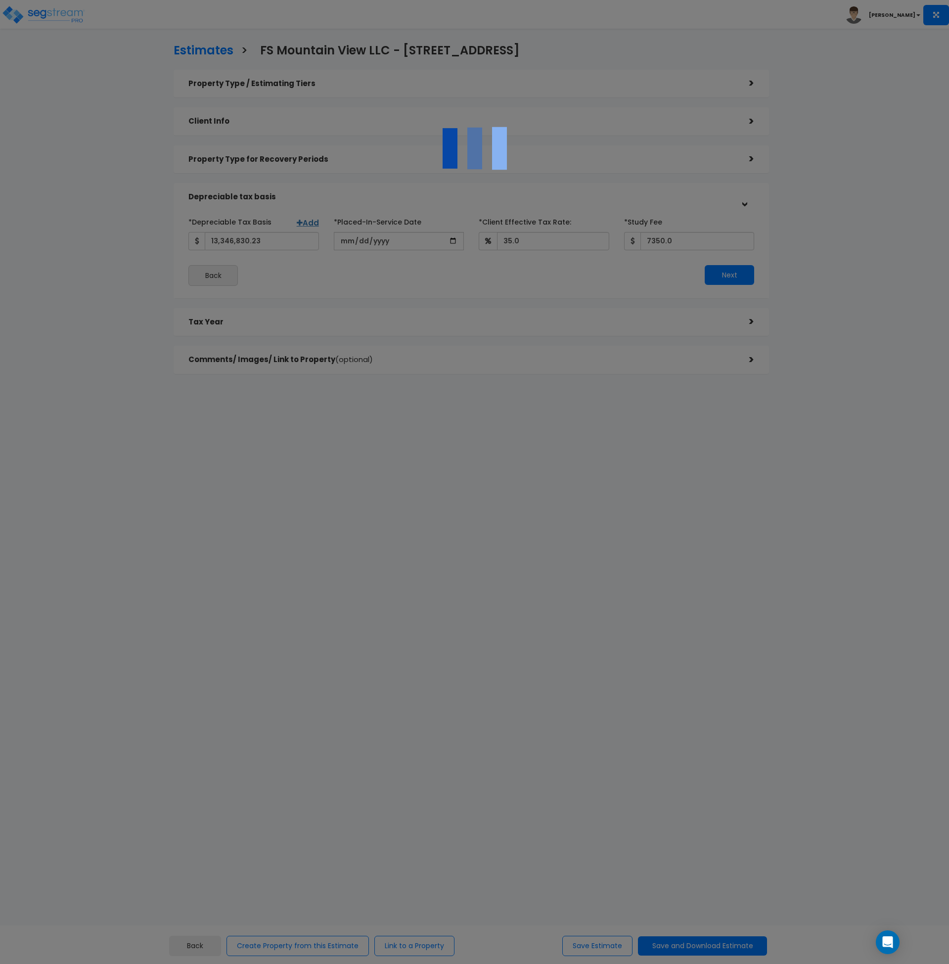
click at [642, 503] on div at bounding box center [474, 482] width 949 height 964
click at [62, 13] on div at bounding box center [474, 482] width 949 height 964
click at [381, 498] on div at bounding box center [474, 482] width 949 height 964
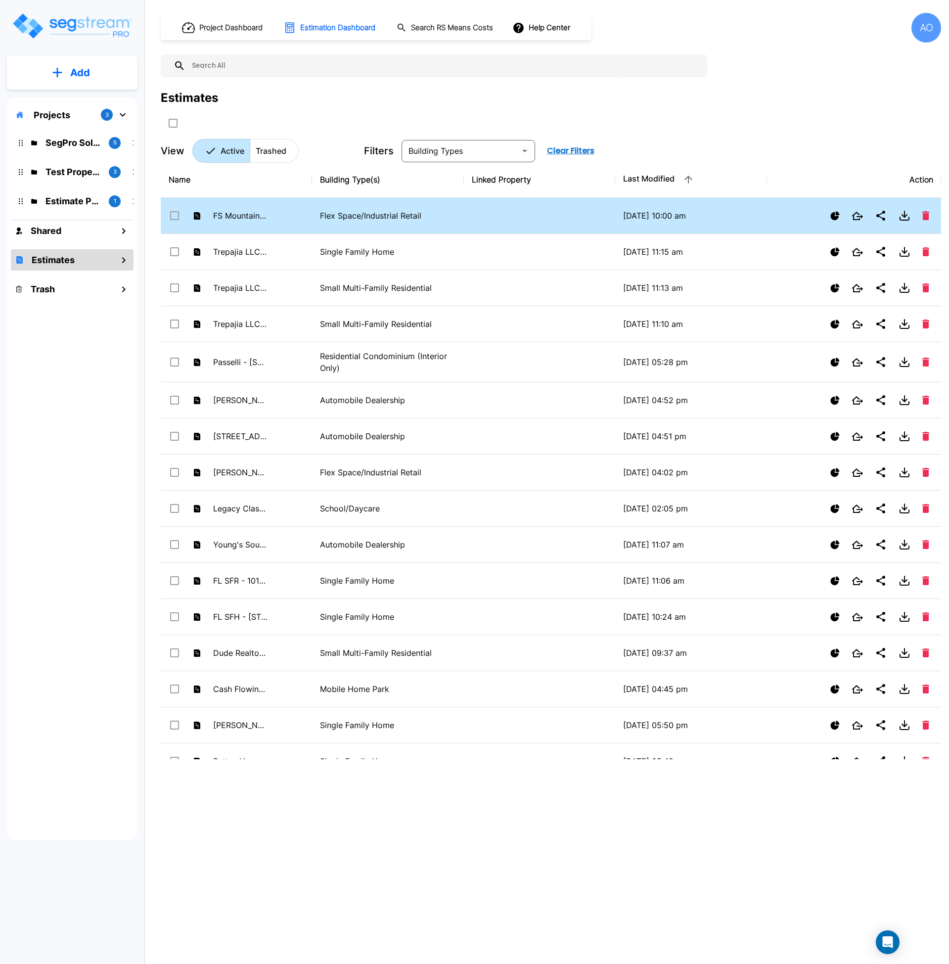
click at [316, 216] on td "Flex Space/Industrial Retail" at bounding box center [387, 216] width 151 height 36
checkbox input "false"
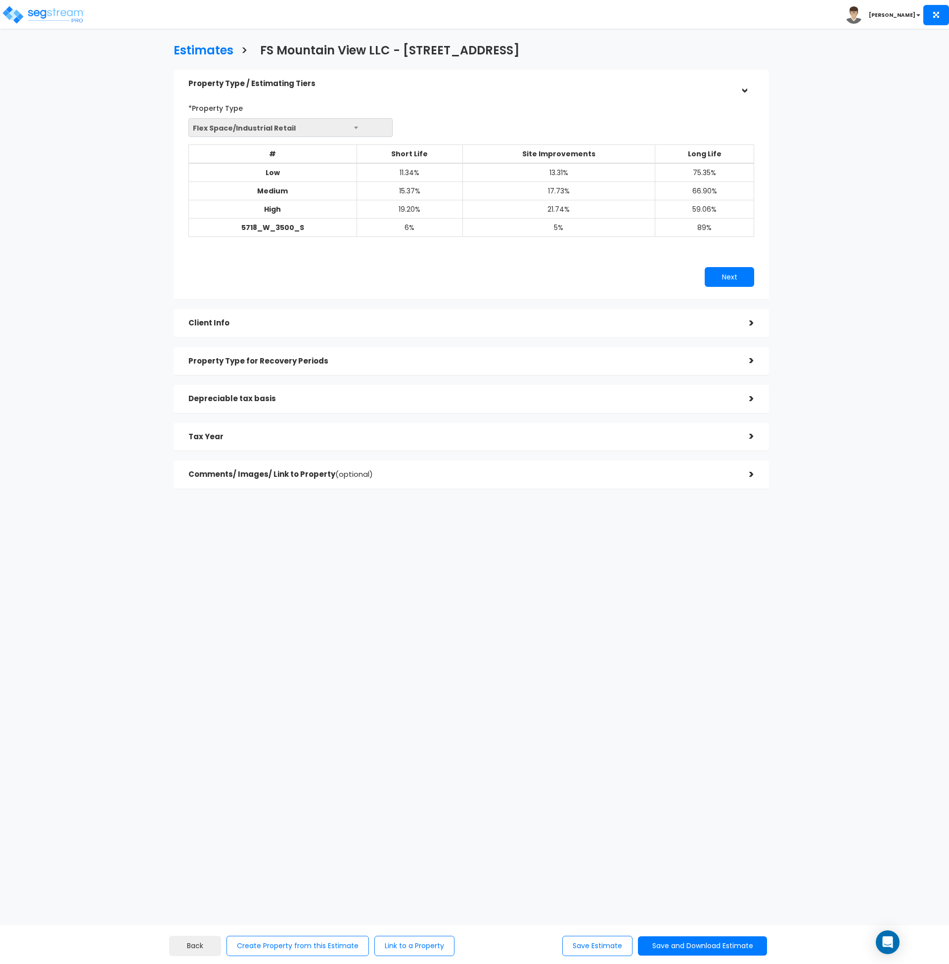
click at [339, 433] on h5 "Tax Year" at bounding box center [461, 437] width 546 height 8
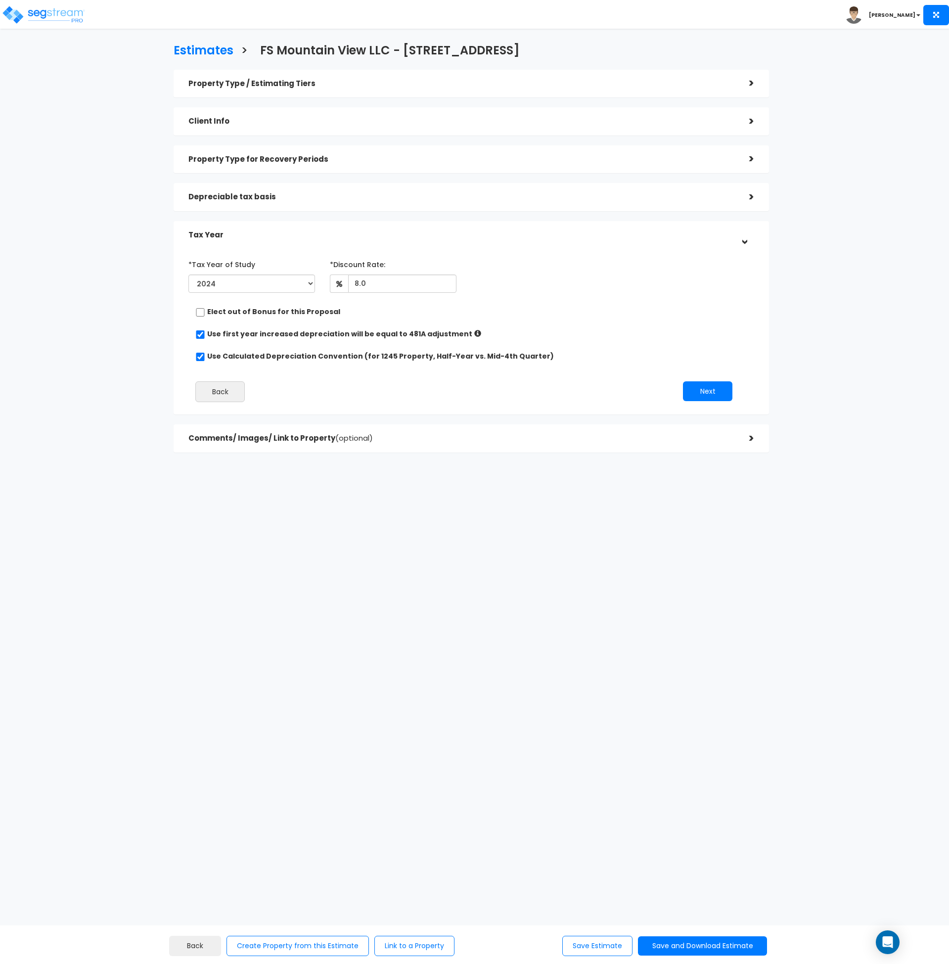
click at [268, 150] on div "Property Type for Recovery Periods" at bounding box center [461, 159] width 546 height 18
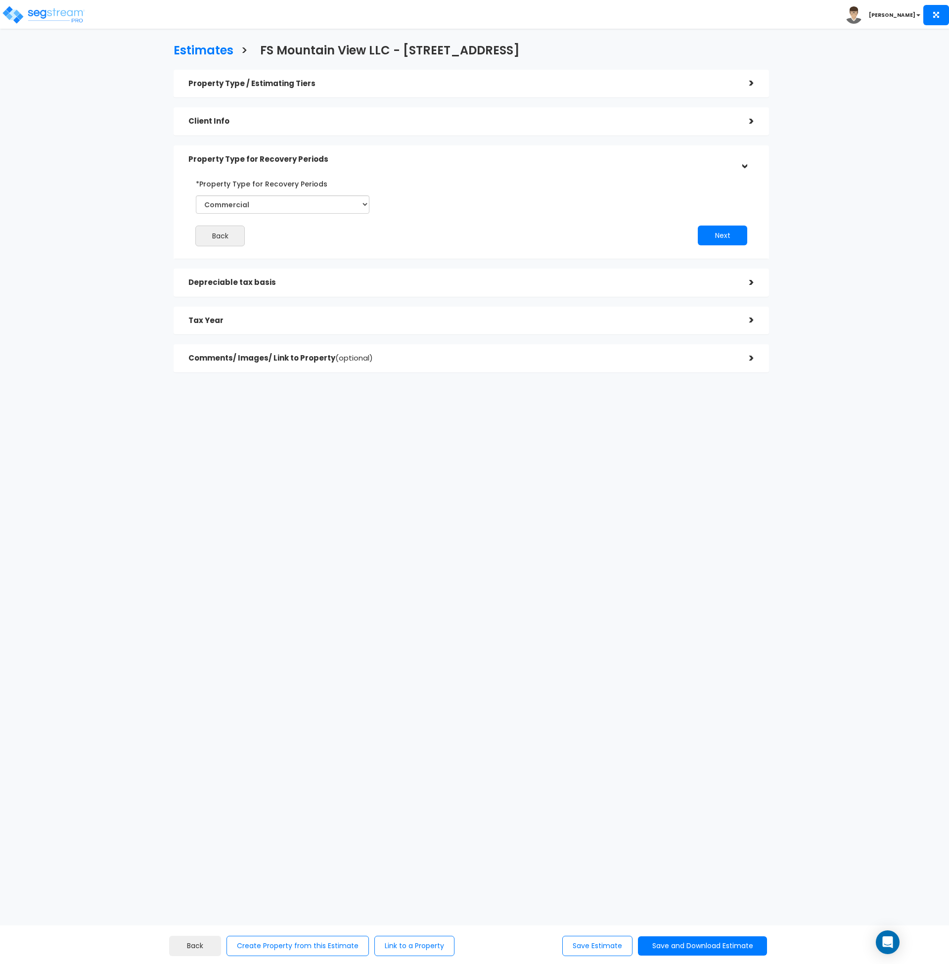
click at [260, 121] on h5 "Client Info" at bounding box center [461, 121] width 546 height 8
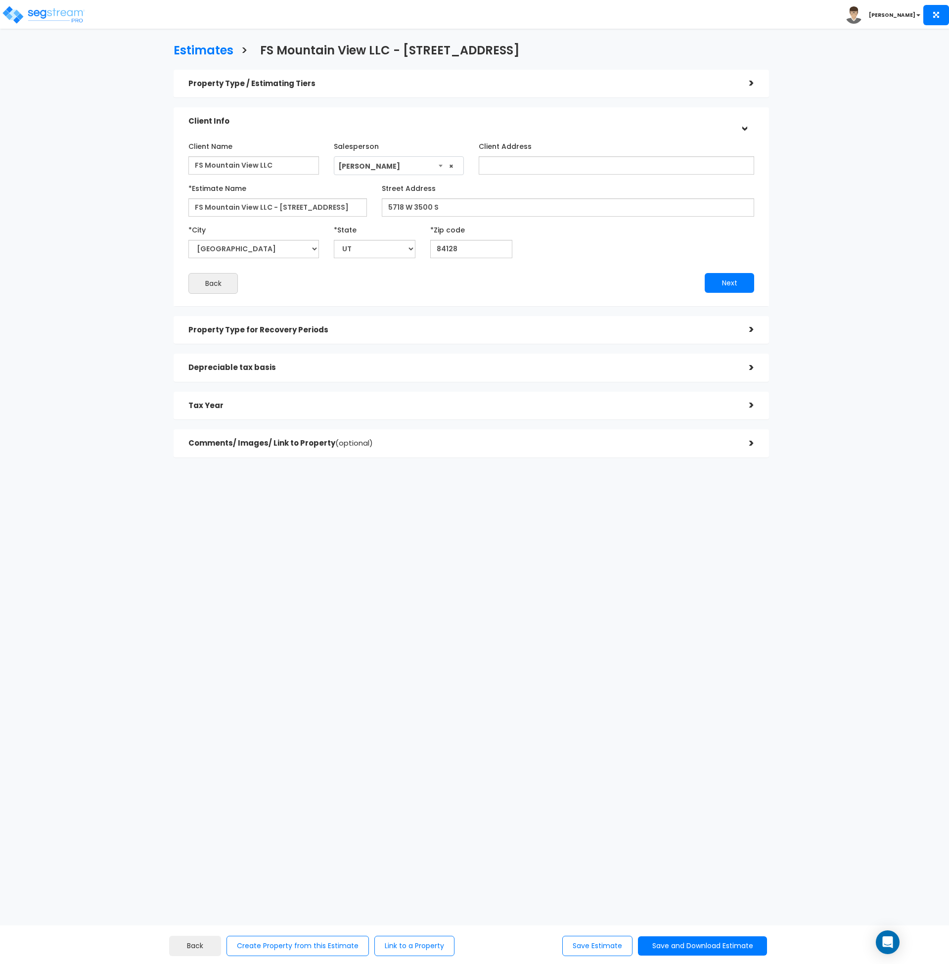
click at [273, 365] on h5 "Depreciable tax basis" at bounding box center [461, 368] width 546 height 8
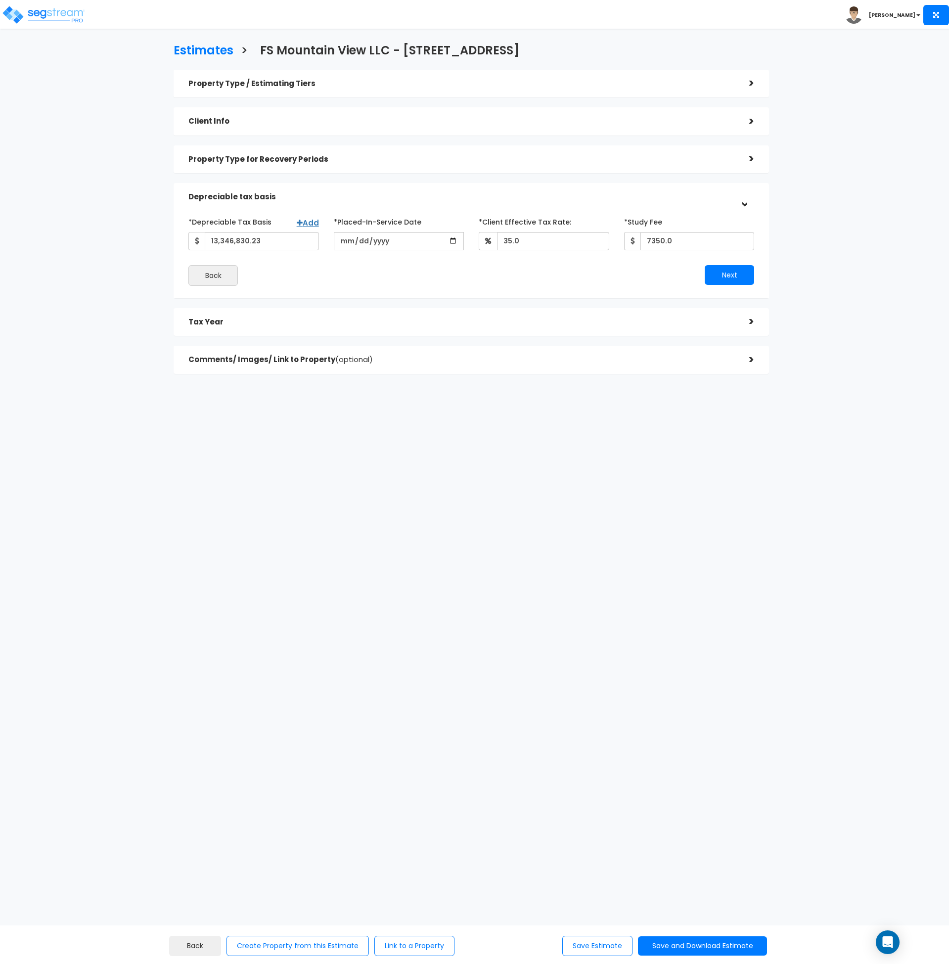
click at [357, 473] on html "Toggle navigation [PERSON_NAME]" at bounding box center [474, 236] width 949 height 473
click at [703, 944] on button "Save and Download Estimate" at bounding box center [702, 945] width 129 height 19
click at [707, 901] on link "Custom Estimate" at bounding box center [702, 899] width 127 height 23
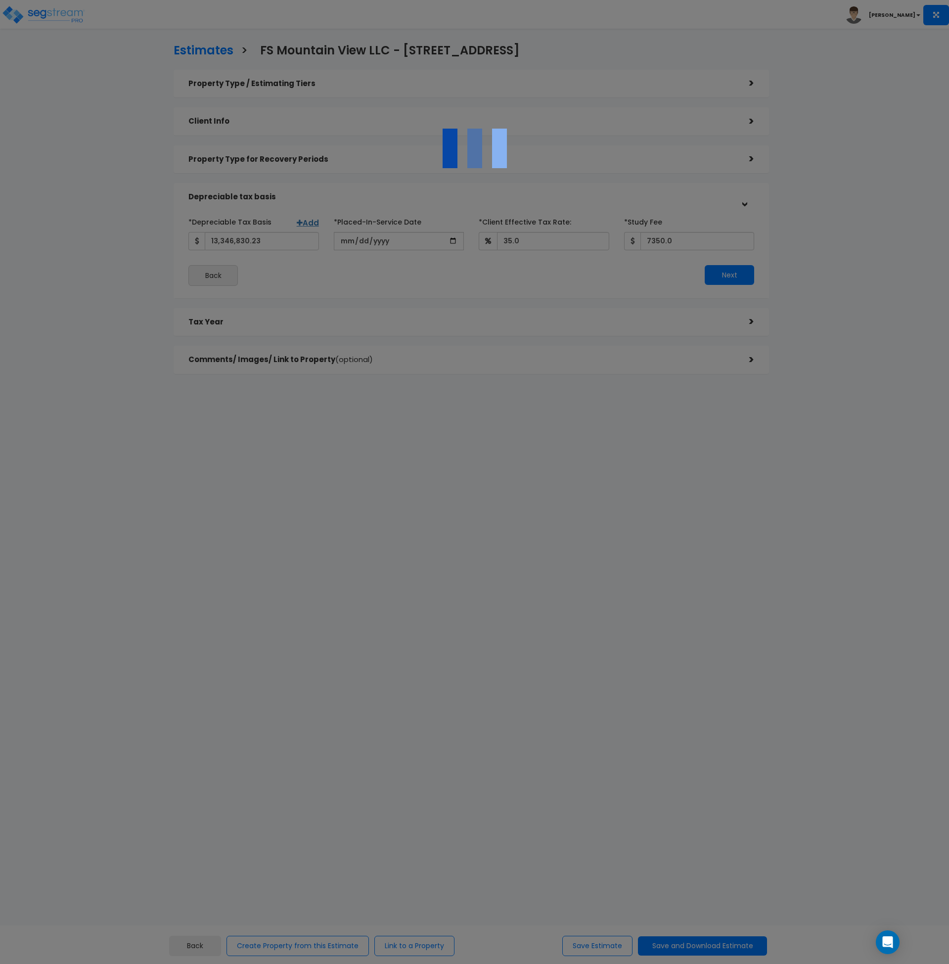
click at [802, 621] on div at bounding box center [474, 482] width 949 height 964
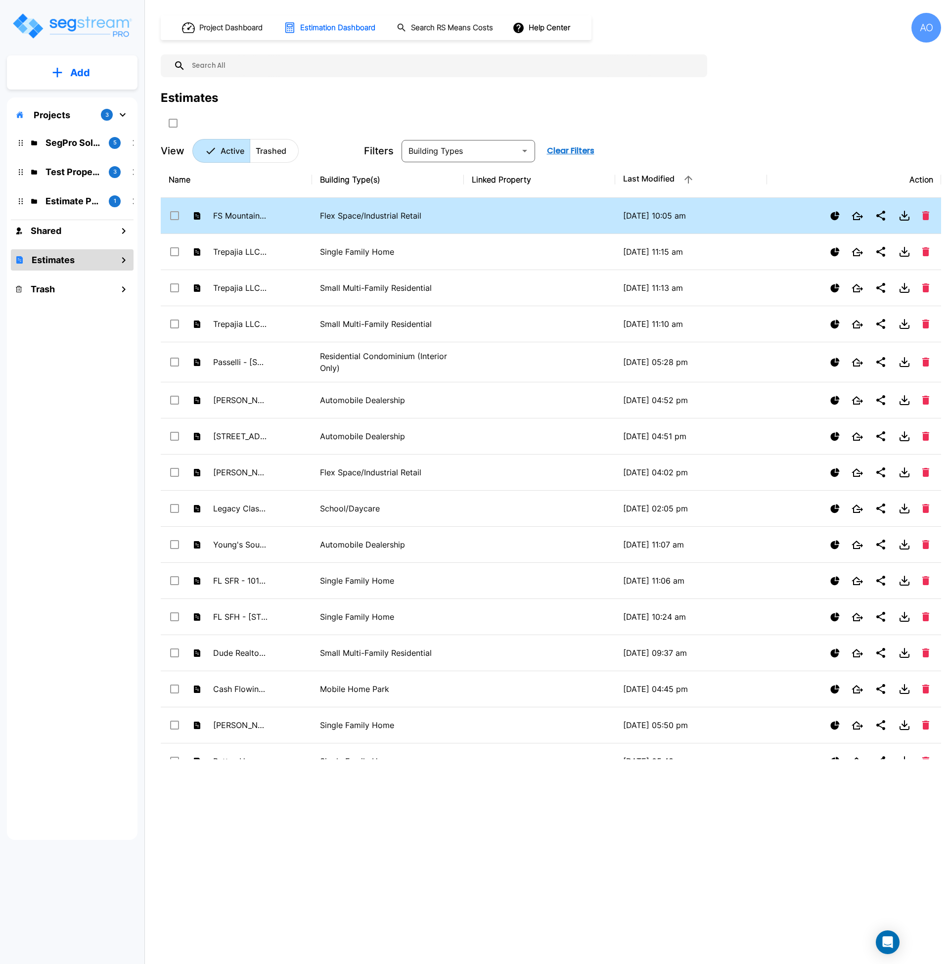
click at [313, 221] on td "Flex Space/Industrial Retail" at bounding box center [387, 216] width 151 height 36
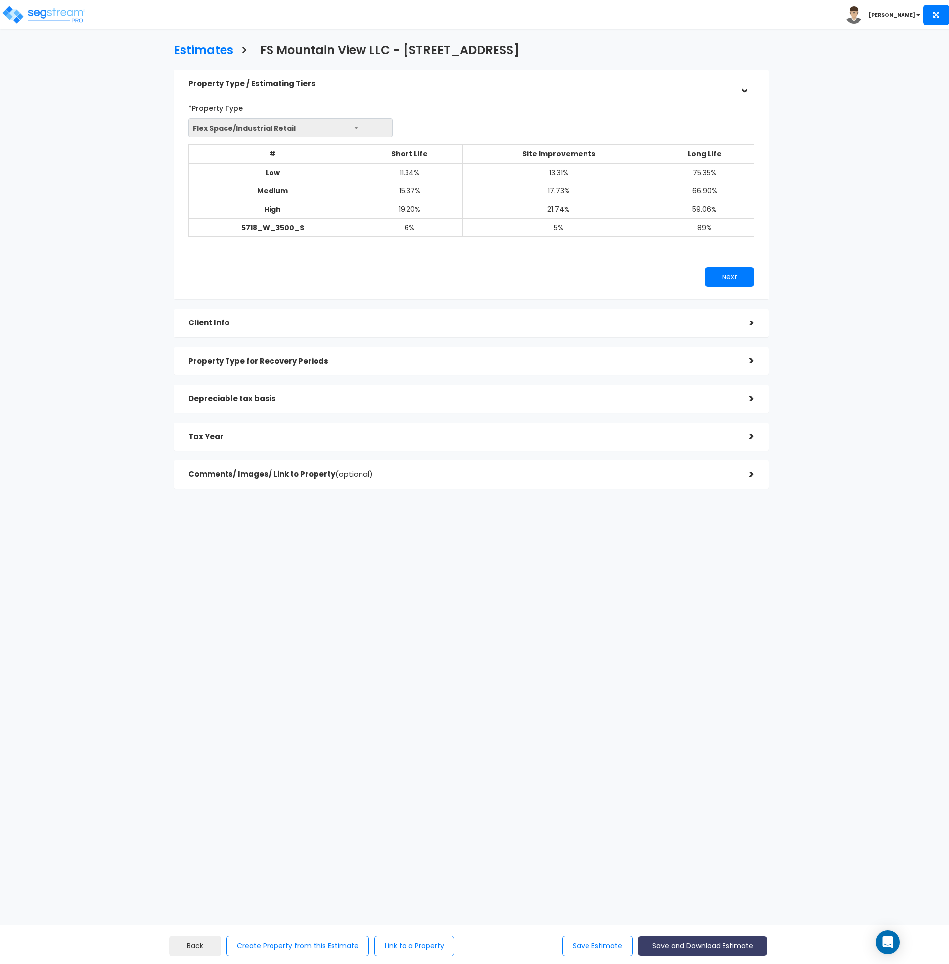
click at [697, 944] on button "Save and Download Estimate" at bounding box center [702, 945] width 129 height 19
click at [708, 899] on link "Custom Estimate" at bounding box center [702, 899] width 127 height 23
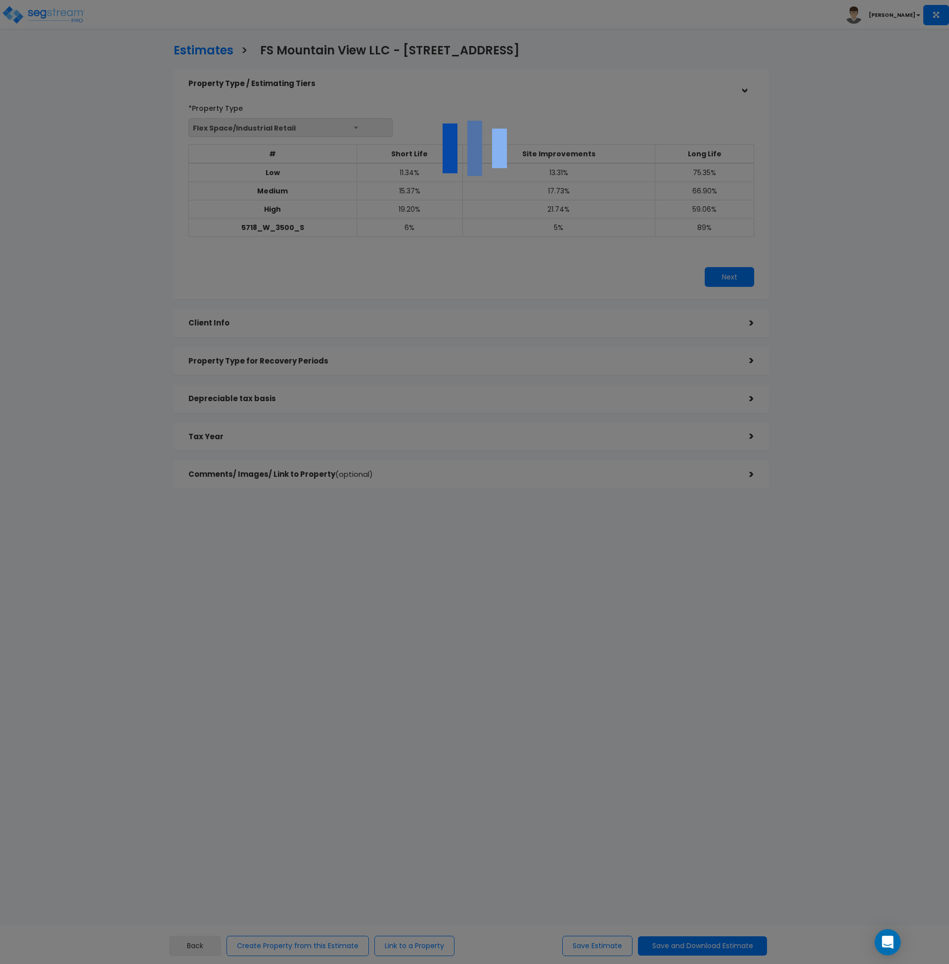
click at [886, 945] on icon "Open Intercom Messenger" at bounding box center [887, 942] width 13 height 13
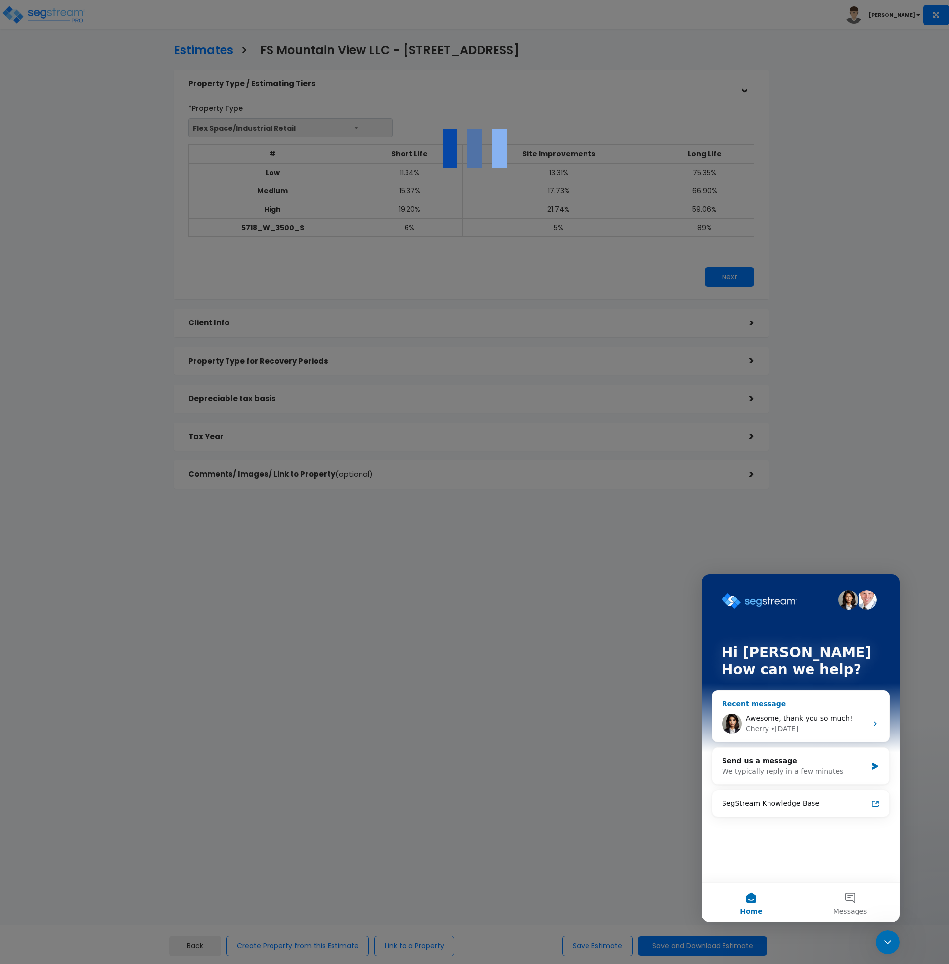
click at [780, 718] on span "Awesome, thank you so much!" at bounding box center [799, 718] width 107 height 8
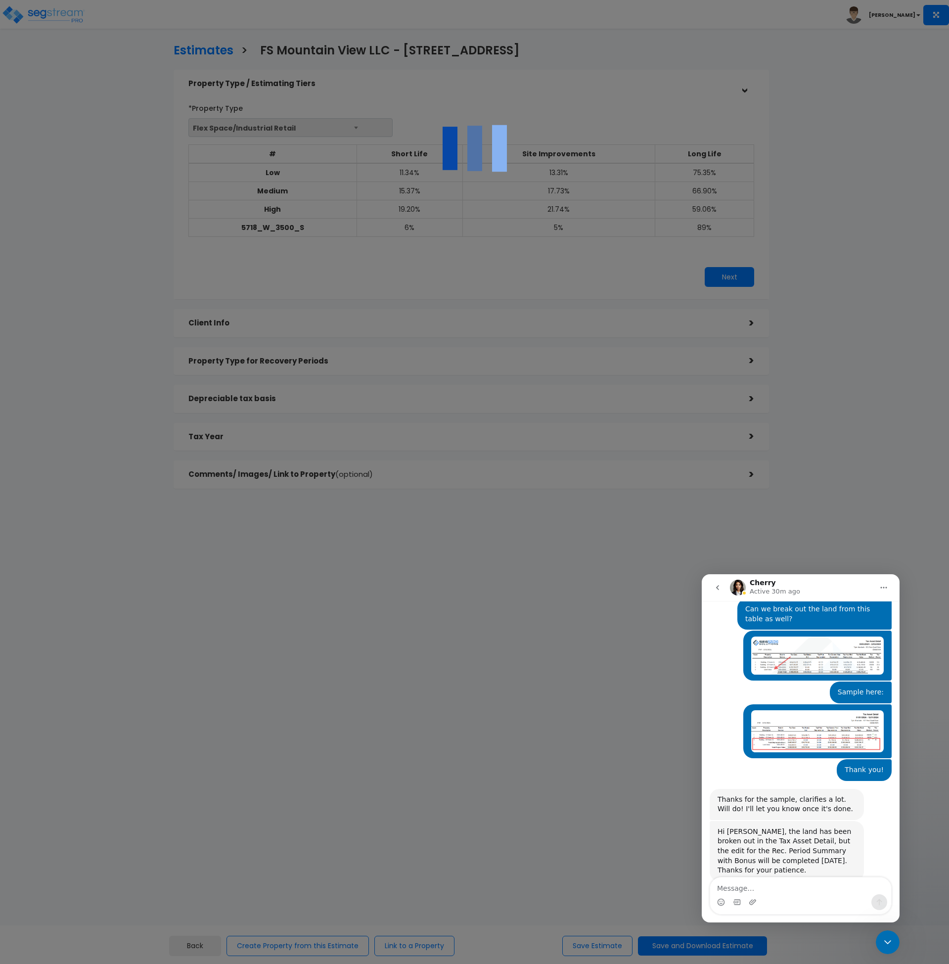
scroll to position [3804, 0]
click at [723, 584] on button "go back" at bounding box center [717, 587] width 19 height 19
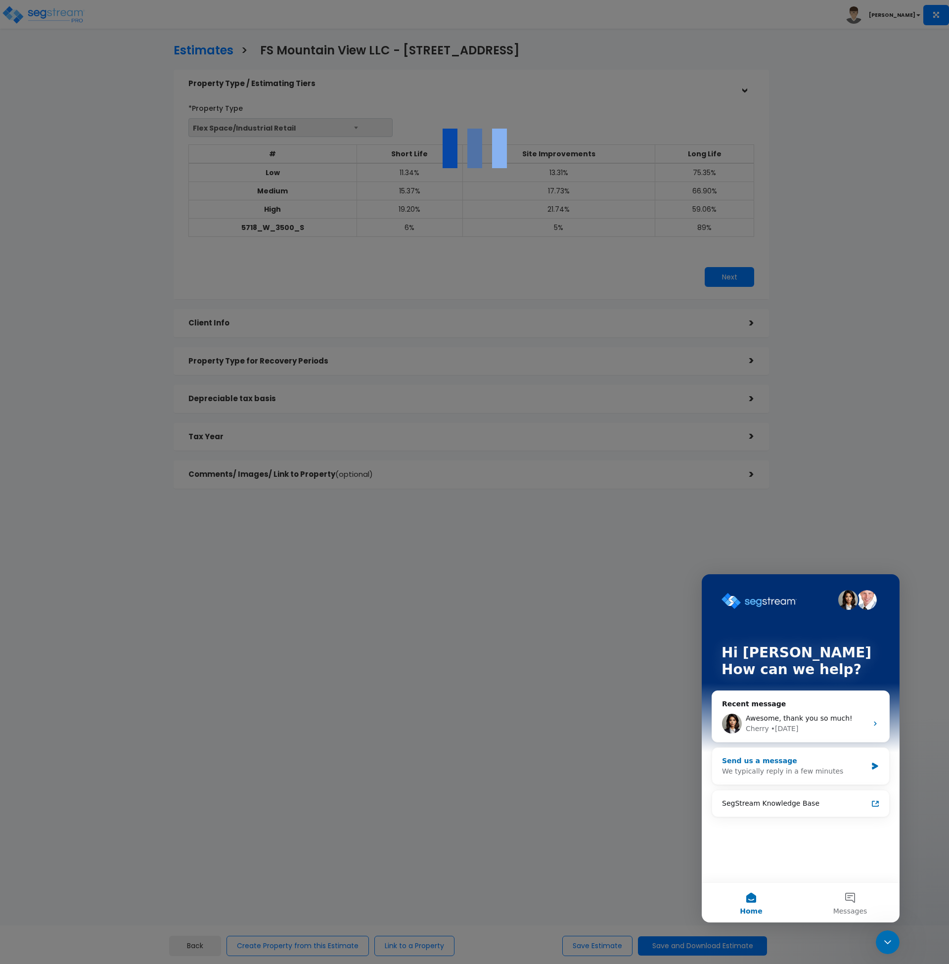
click at [771, 761] on div "Send us a message" at bounding box center [794, 761] width 145 height 10
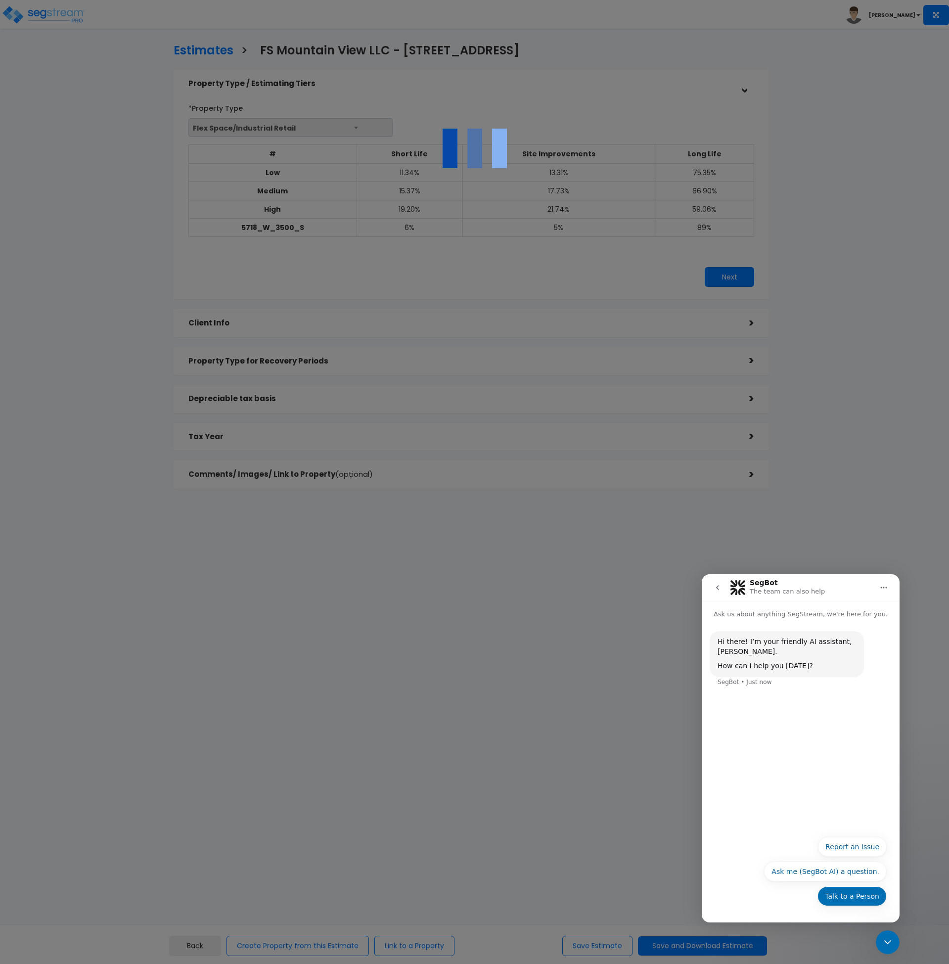
click at [862, 899] on button "Talk to a Person" at bounding box center [852, 896] width 69 height 20
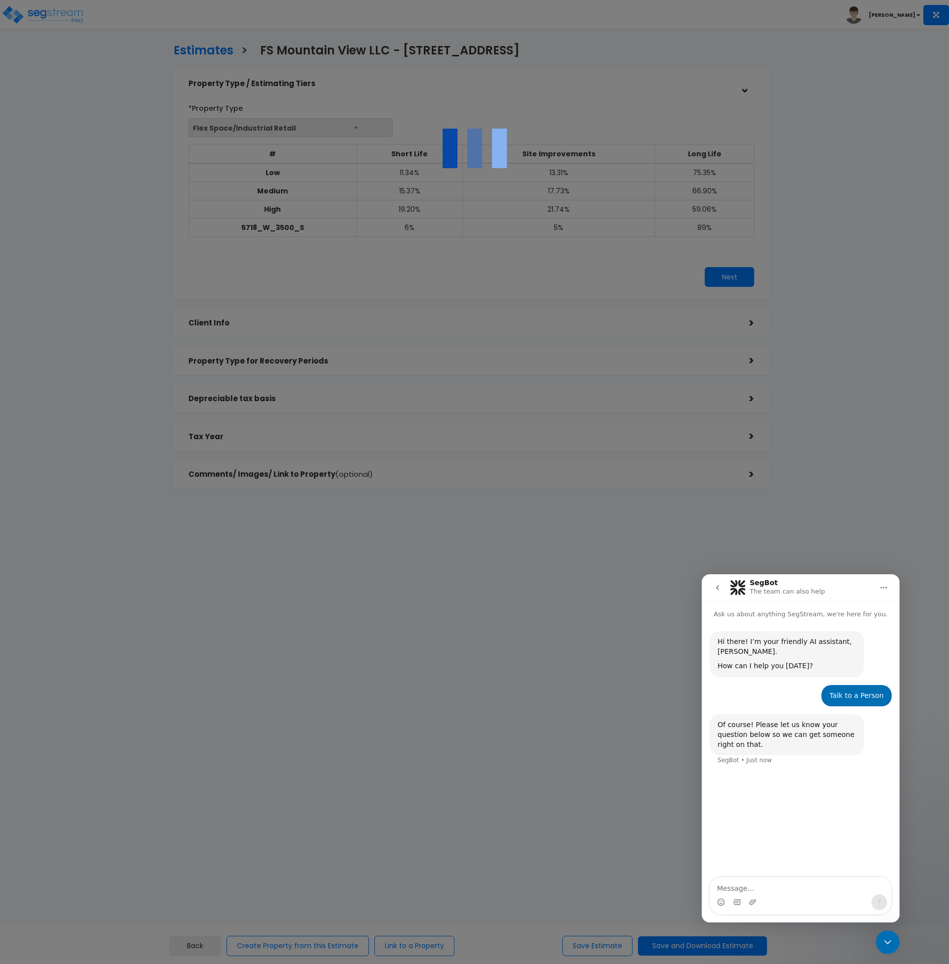
click at [778, 889] on textarea "Message…" at bounding box center [800, 886] width 181 height 17
type textarea "Estimates are taking forever to download. Any issues from your side?"
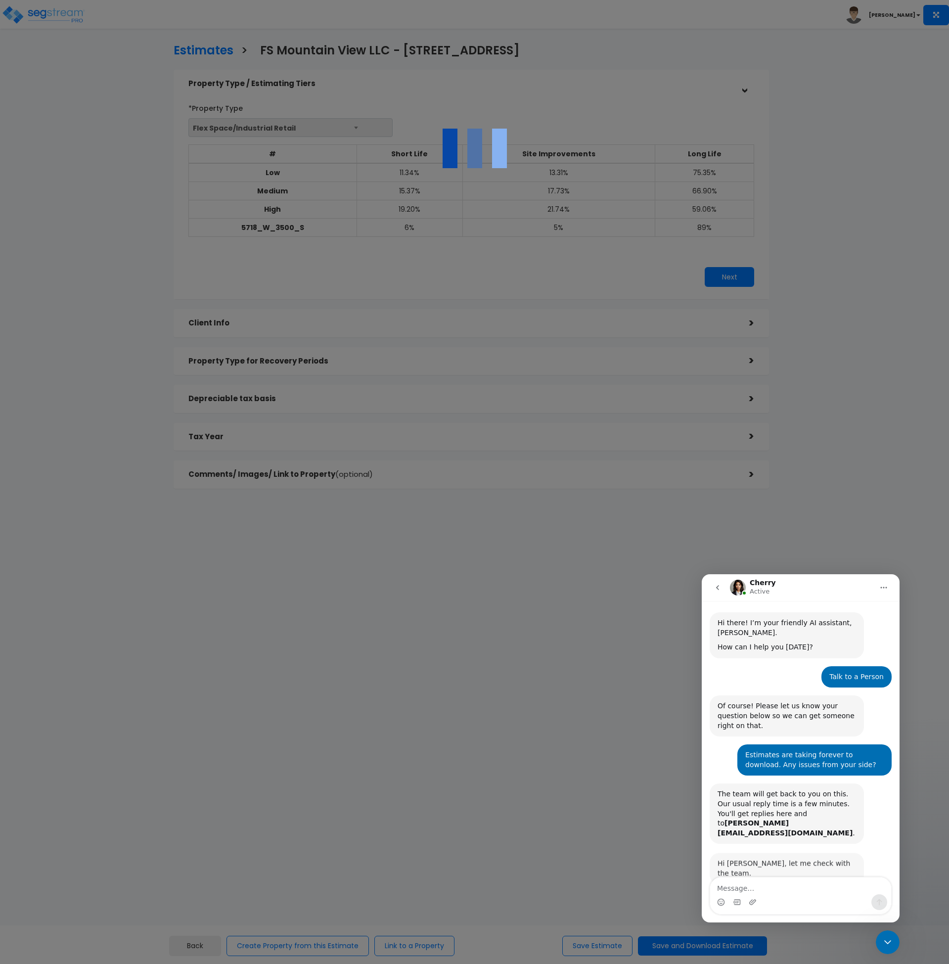
scroll to position [16, 0]
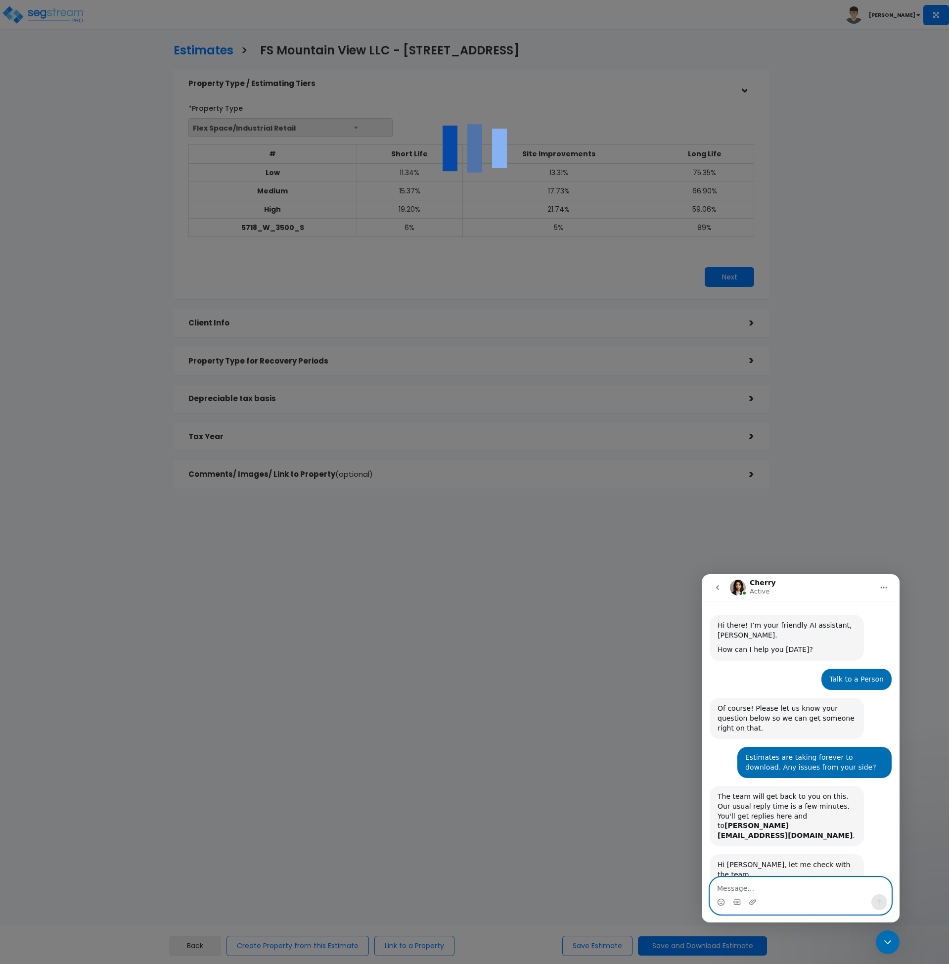
click at [766, 885] on textarea "Message…" at bounding box center [800, 886] width 181 height 17
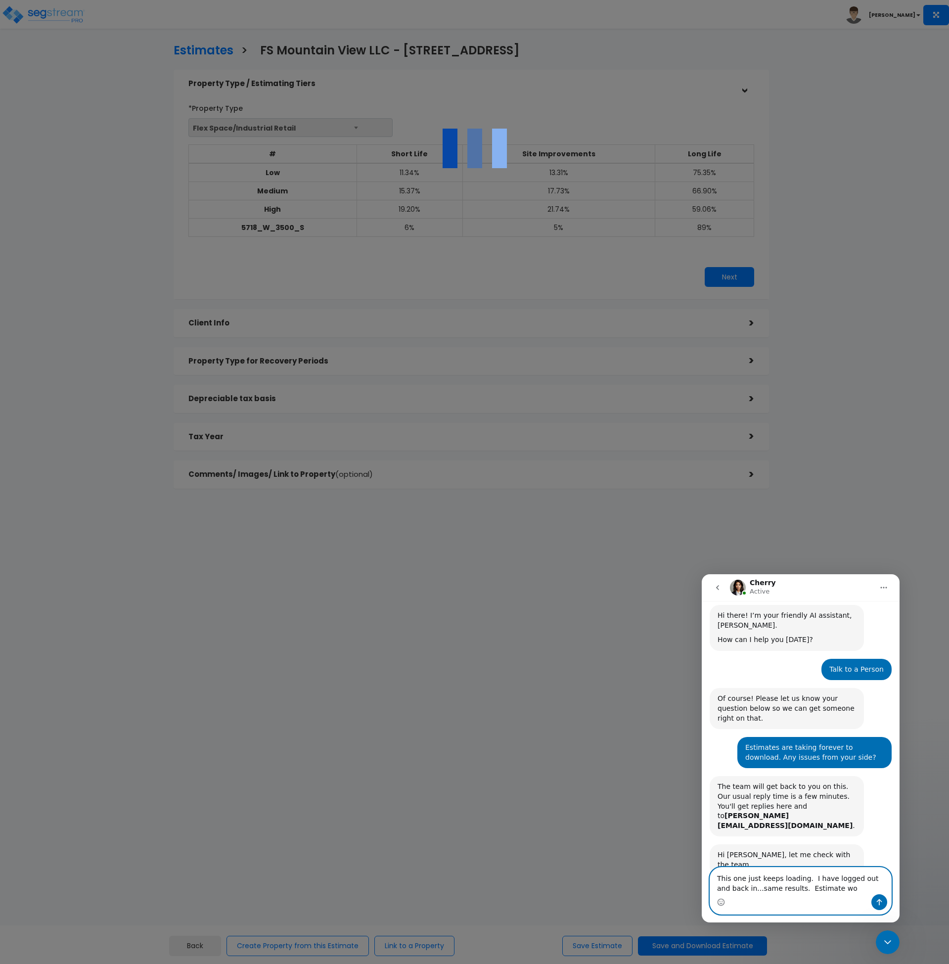
type textarea "This one just keeps loading. I have logged out and back in...same results. Esti…"
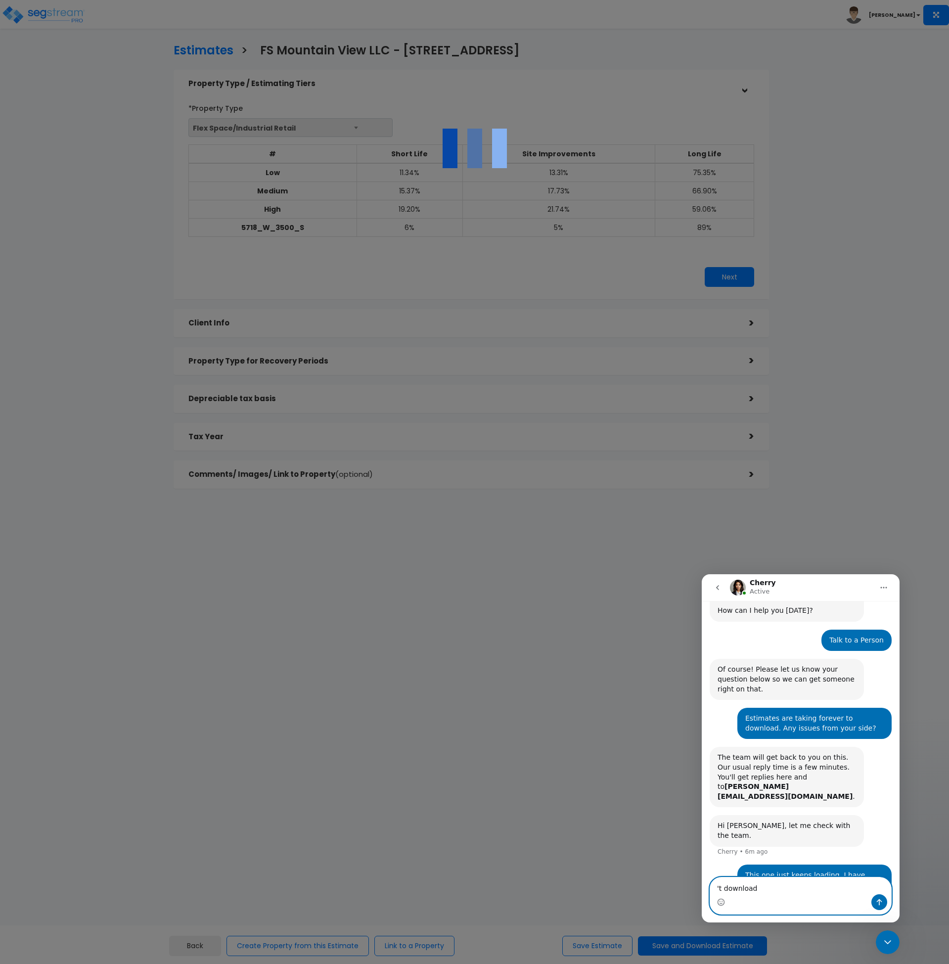
type textarea "'t download."
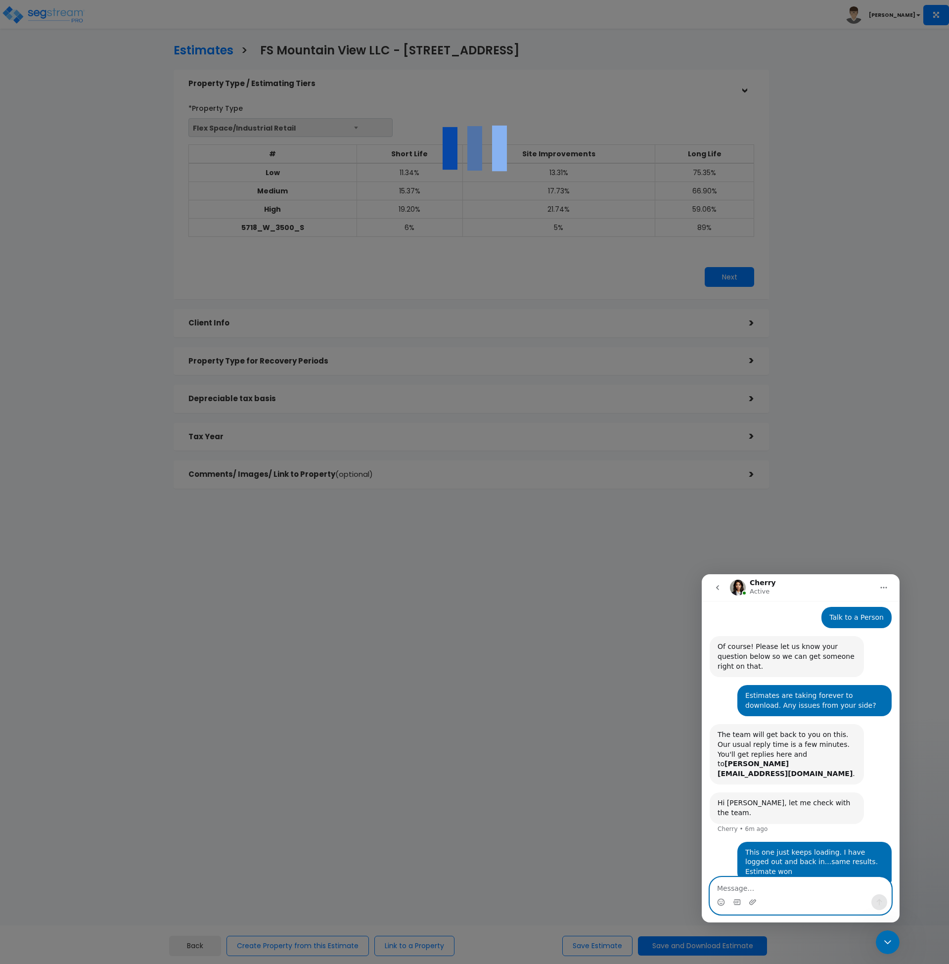
paste textarea "[URL][DOMAIN_NAME]"
type textarea "[URL][DOMAIN_NAME]"
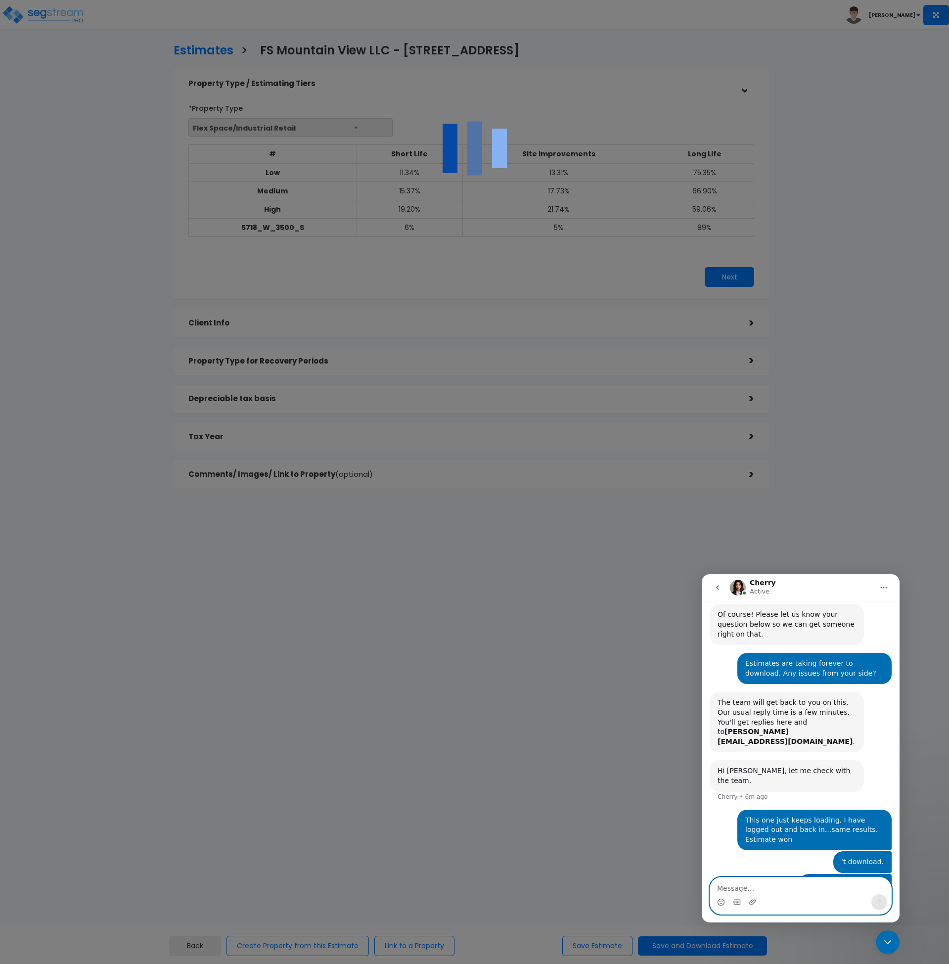
scroll to position [148, 0]
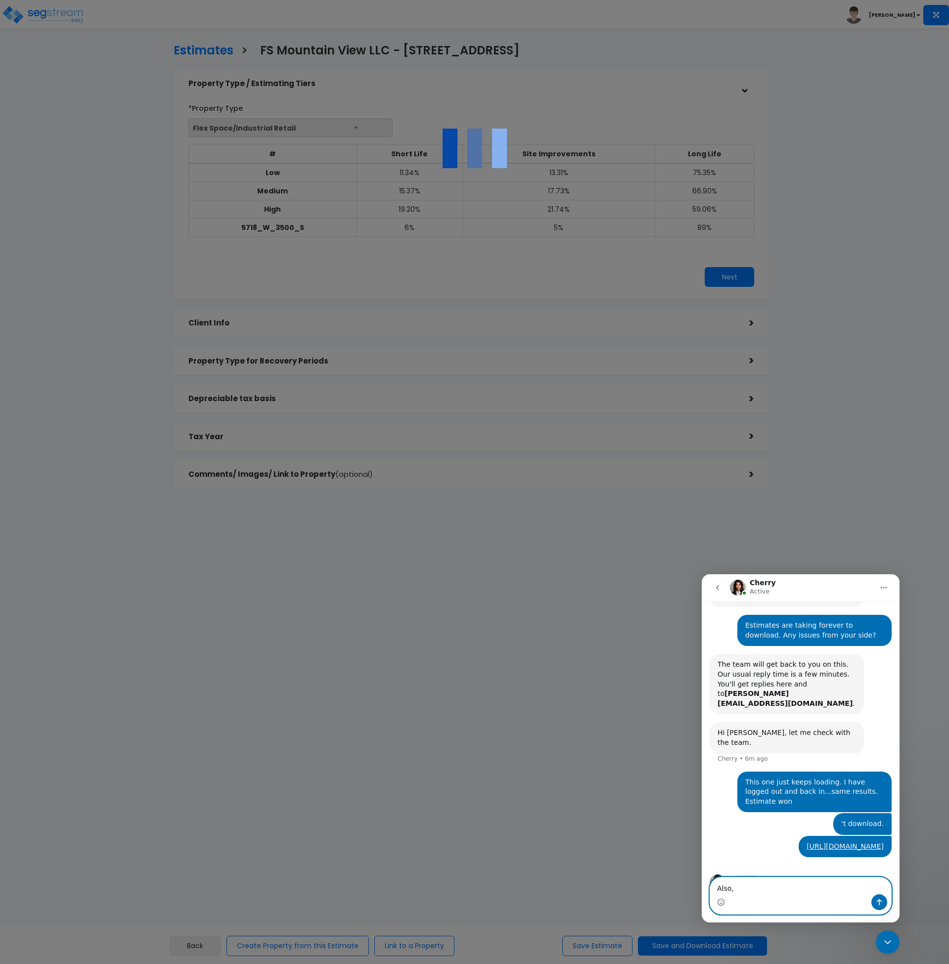
click at [749, 890] on textarea "Also," at bounding box center [800, 886] width 181 height 17
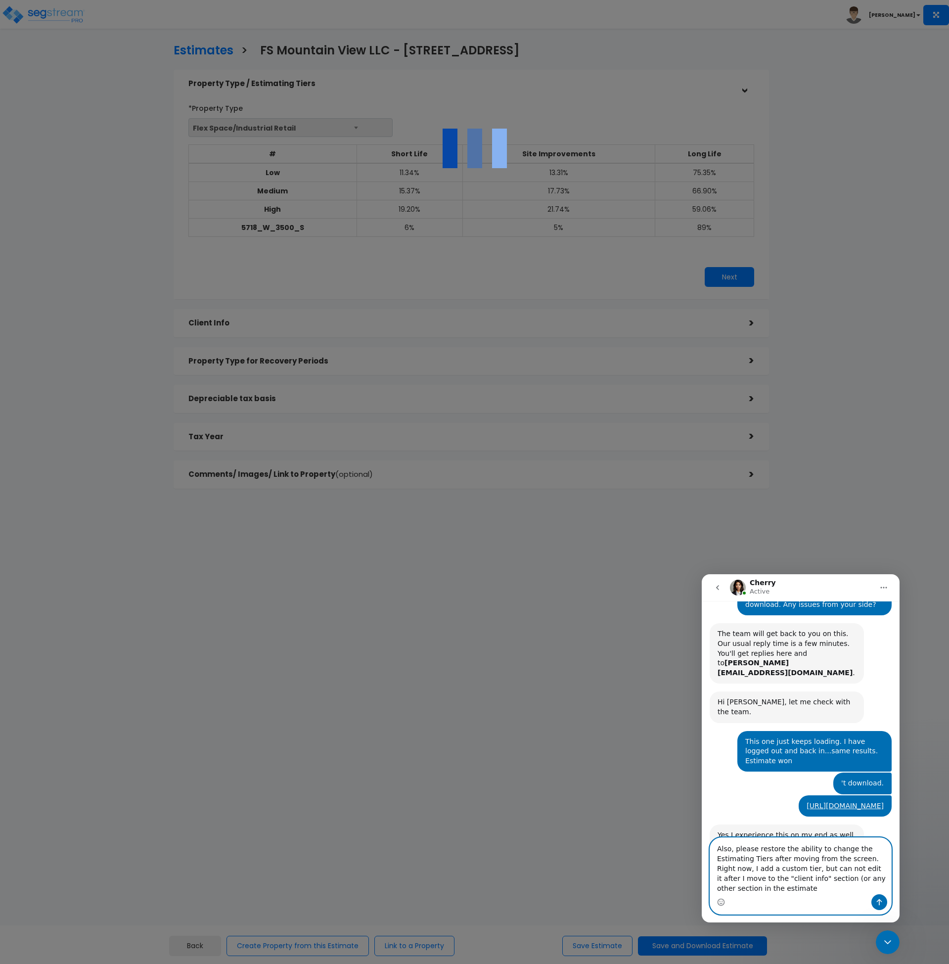
scroll to position [189, 0]
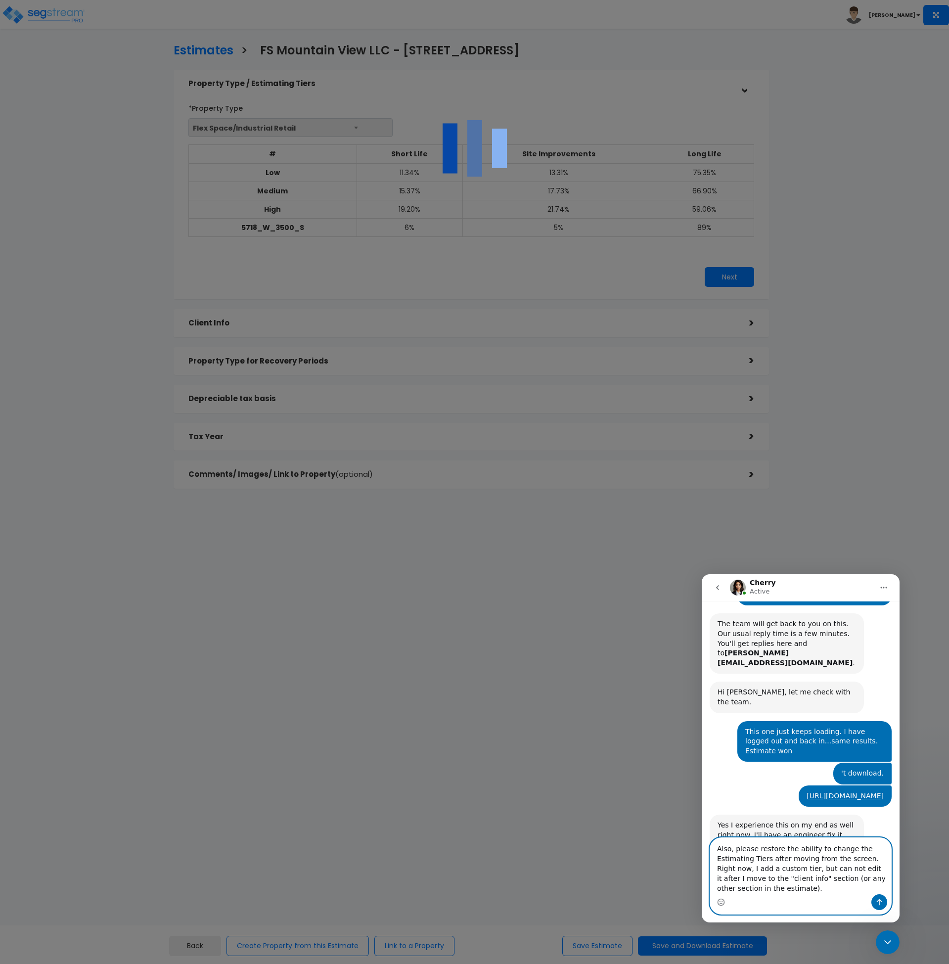
click at [780, 869] on textarea "Also, please restore the ability to change the Estimating Tiers after moving fr…" at bounding box center [800, 866] width 181 height 56
type textarea "Also, please restore the ability to change the Estimating Tiers after moving fr…"
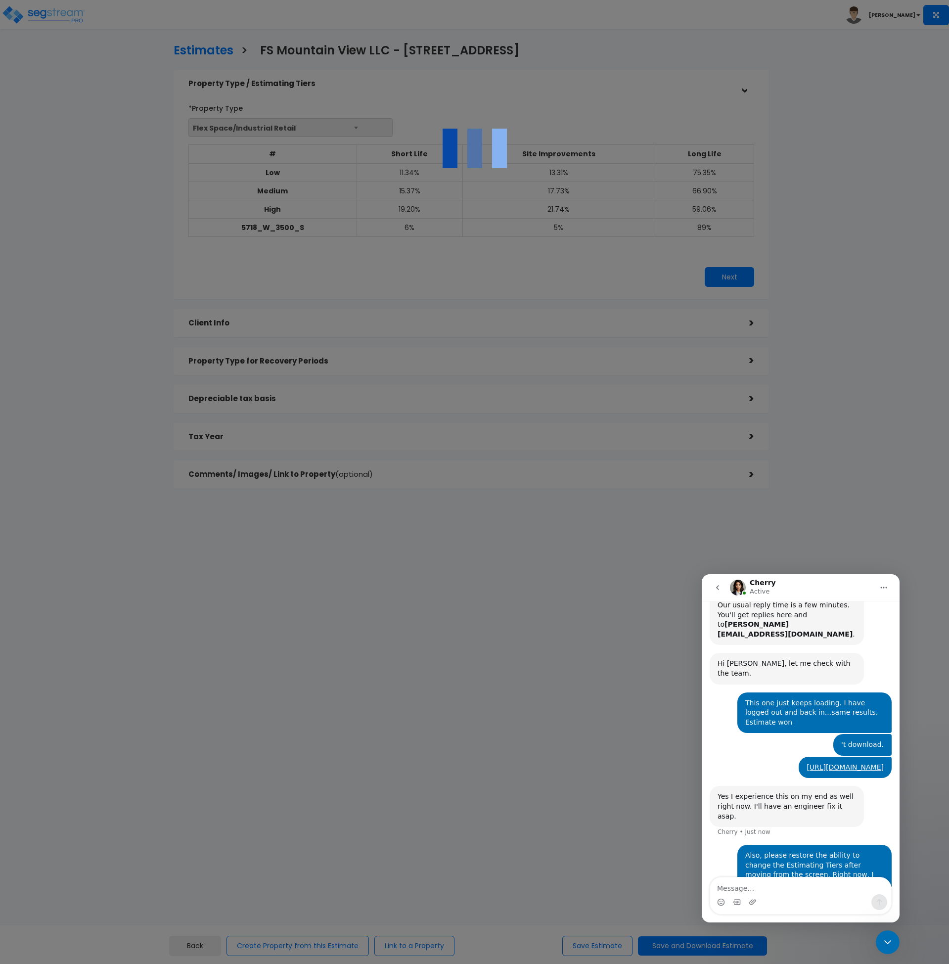
click at [482, 777] on div at bounding box center [474, 482] width 949 height 964
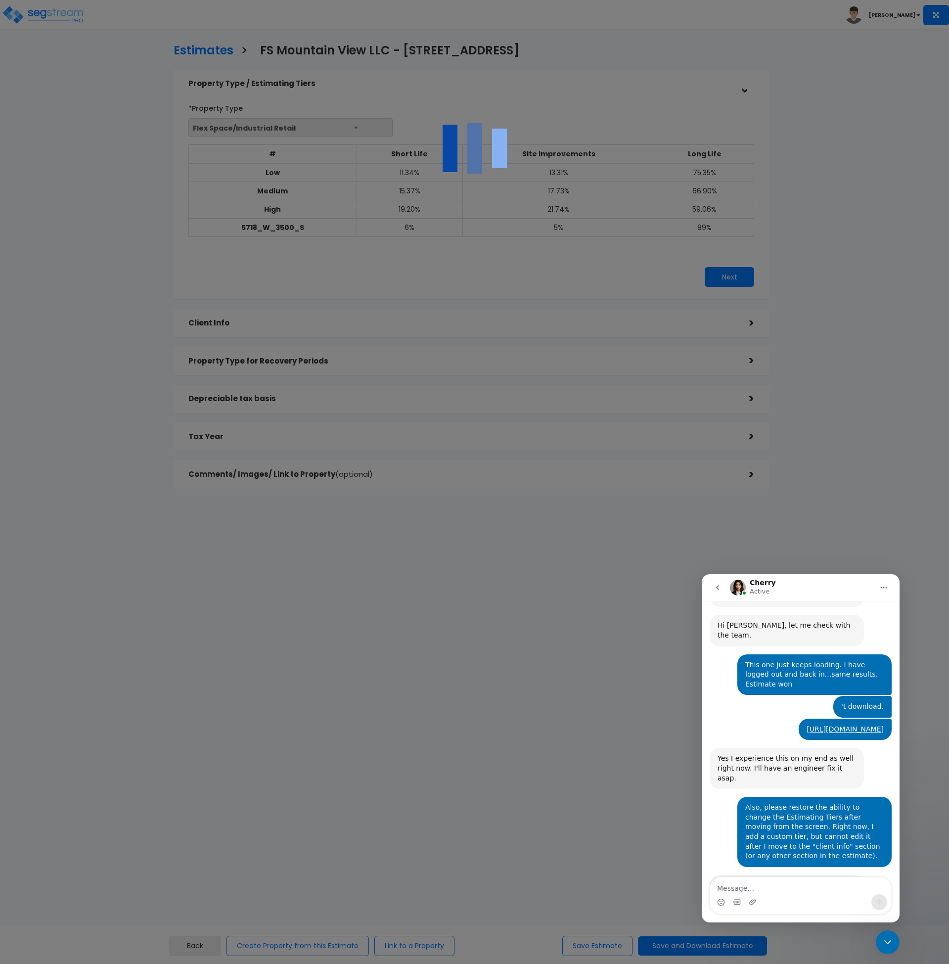
scroll to position [257, 0]
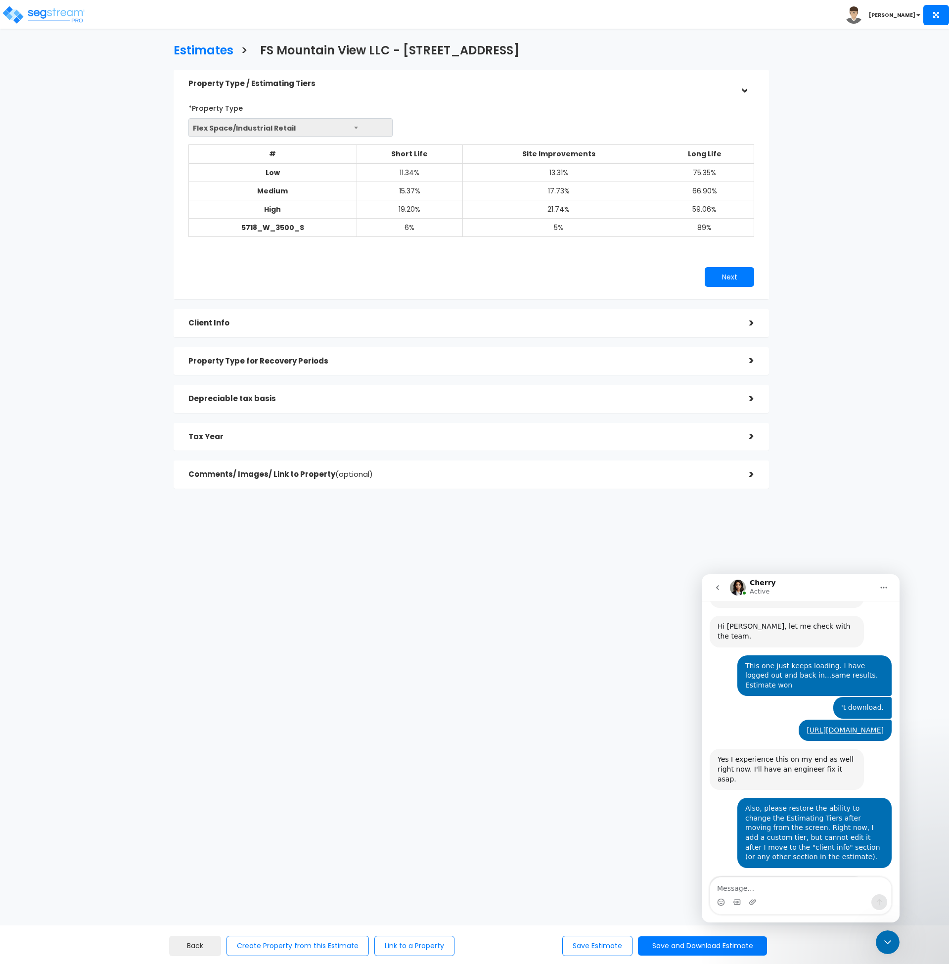
scroll to position [257, 0]
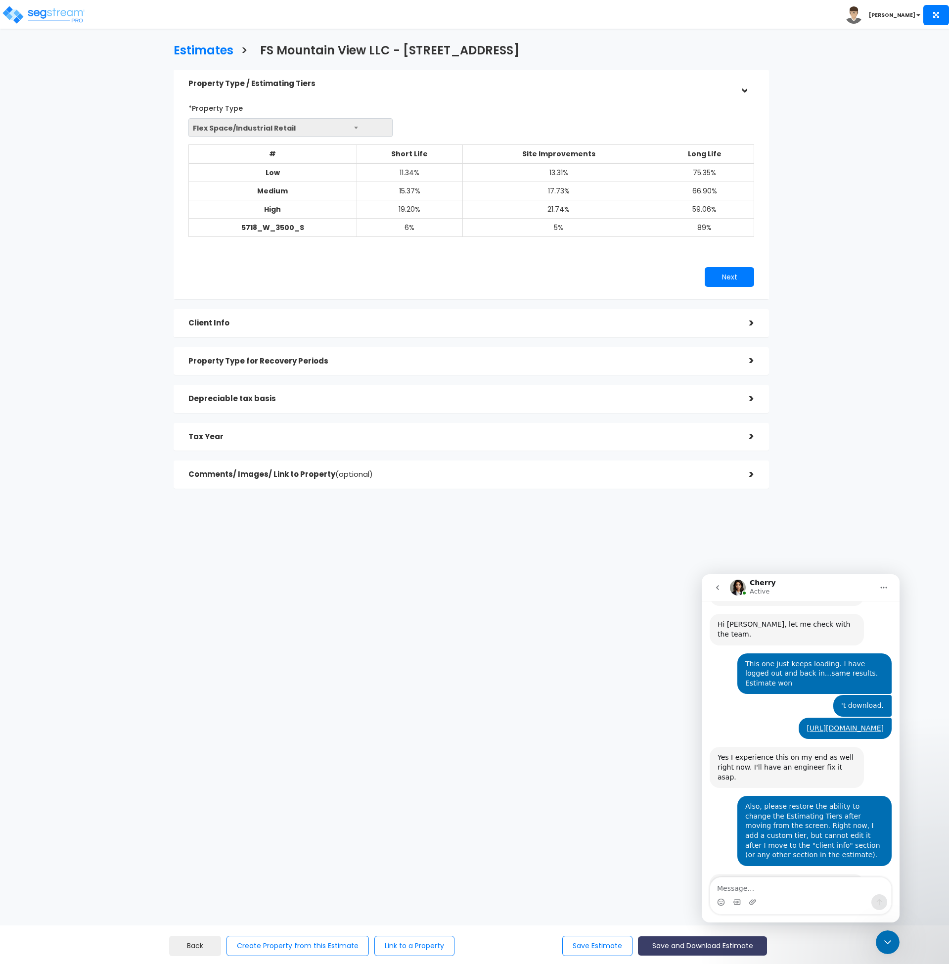
click at [663, 942] on button "Save and Download Estimate" at bounding box center [702, 945] width 129 height 19
click at [674, 901] on link "Custom Estimate" at bounding box center [702, 899] width 127 height 23
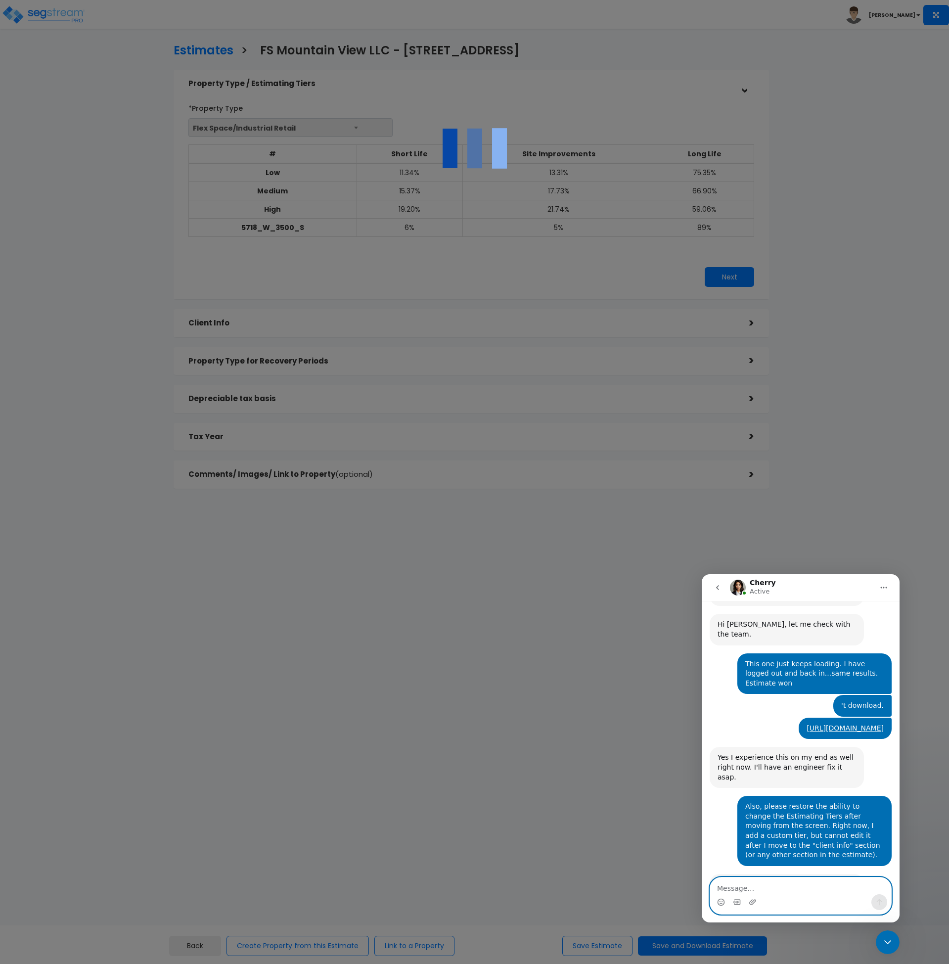
click at [770, 888] on textarea "Message…" at bounding box center [800, 886] width 181 height 17
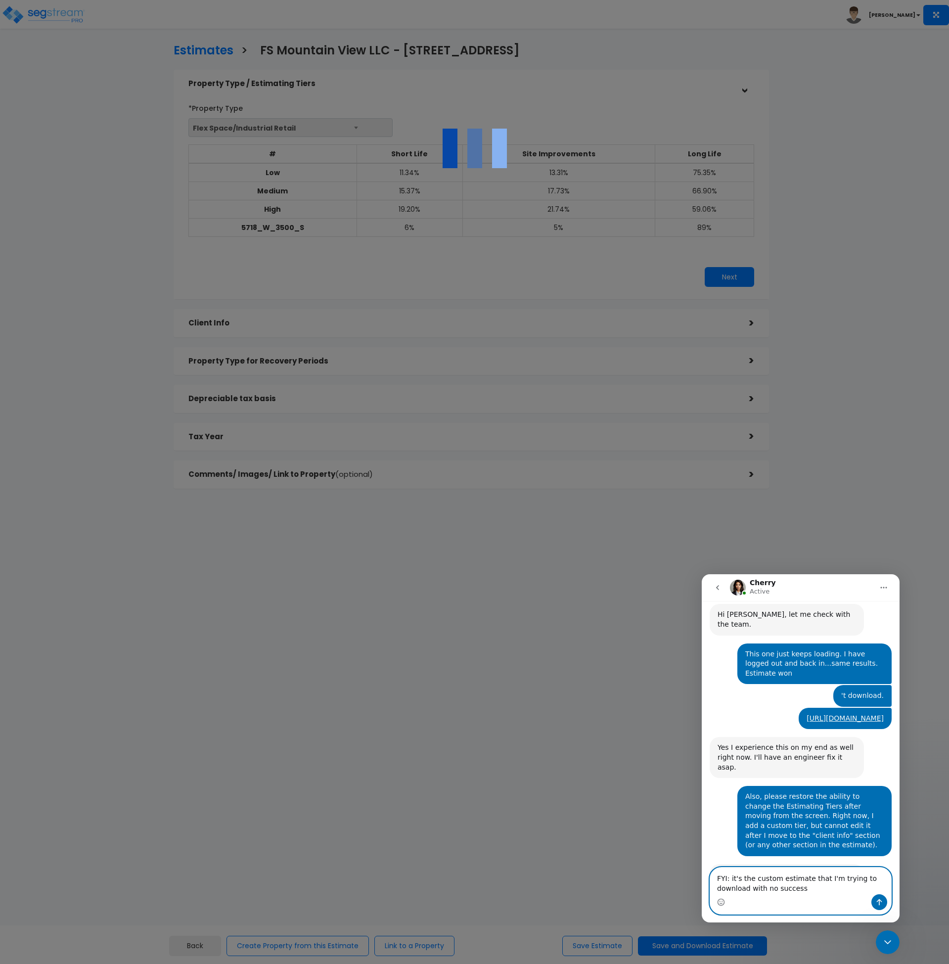
type textarea "FYI: it's the custom estimate that I'm trying to download with no success."
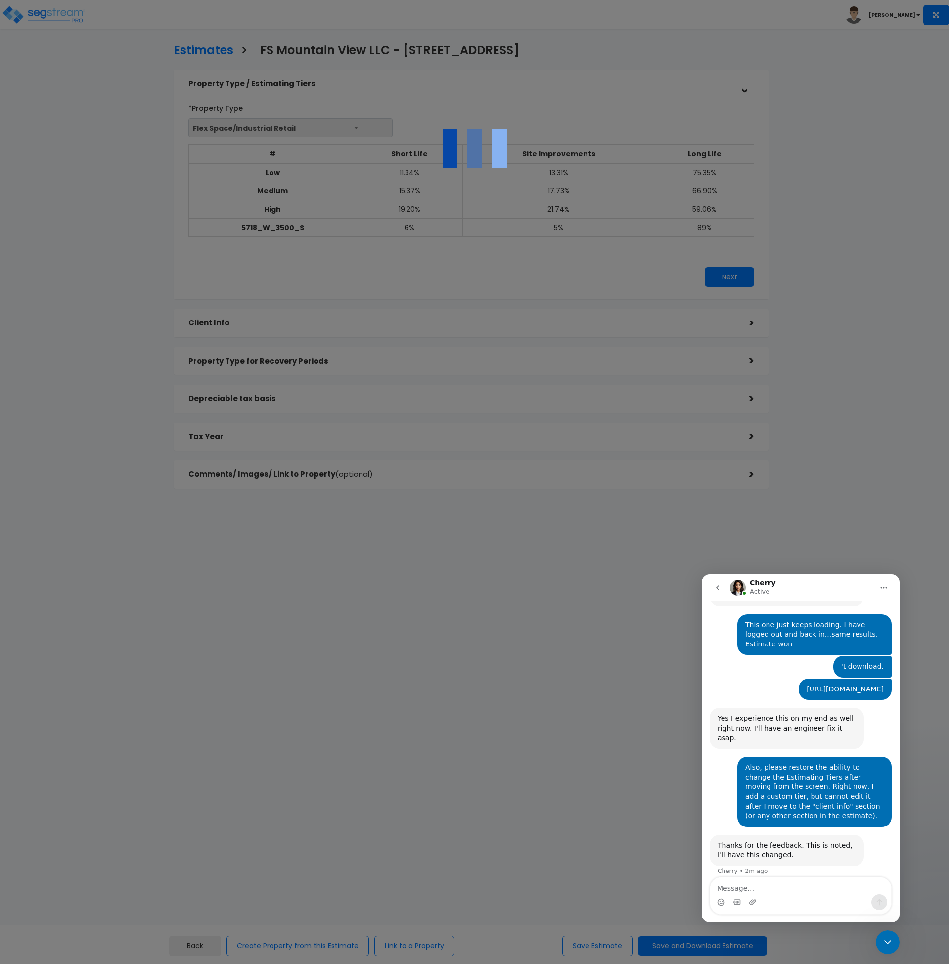
click at [499, 665] on div at bounding box center [474, 482] width 949 height 964
click at [42, 20] on div at bounding box center [474, 482] width 949 height 964
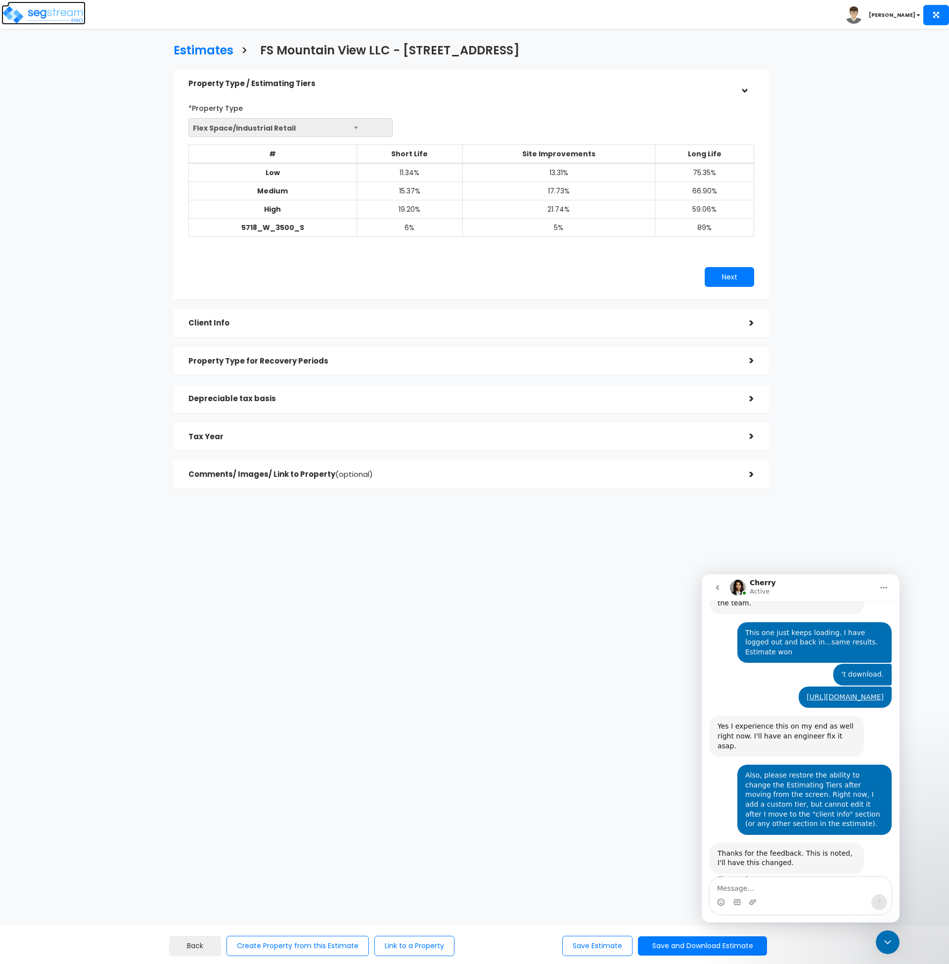
scroll to position [296, 0]
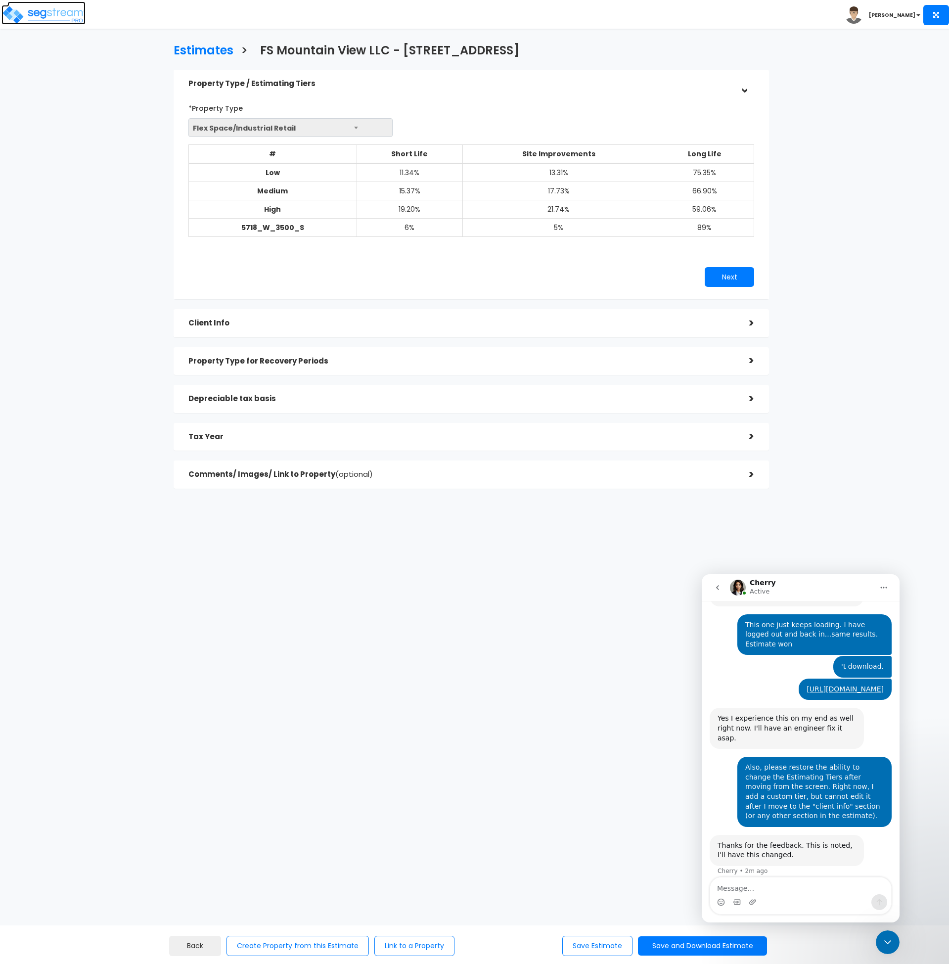
click at [65, 14] on img at bounding box center [43, 15] width 84 height 20
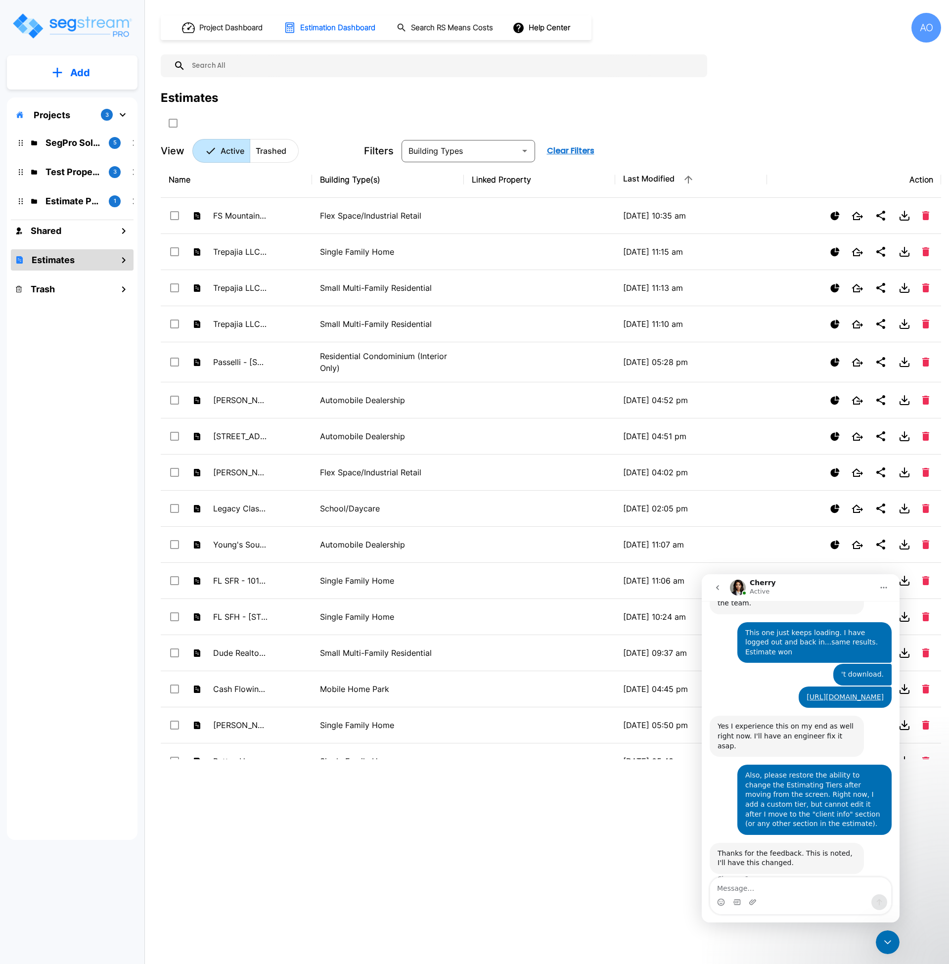
scroll to position [296, 0]
